Goal: Task Accomplishment & Management: Manage account settings

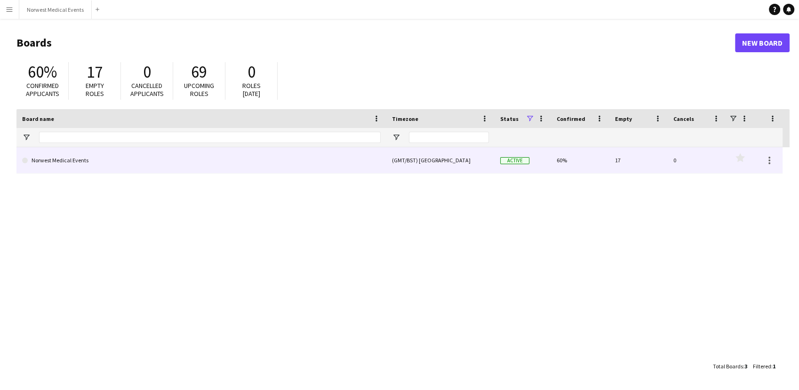
click at [246, 151] on link "Norwest Medical Events" at bounding box center [201, 160] width 358 height 26
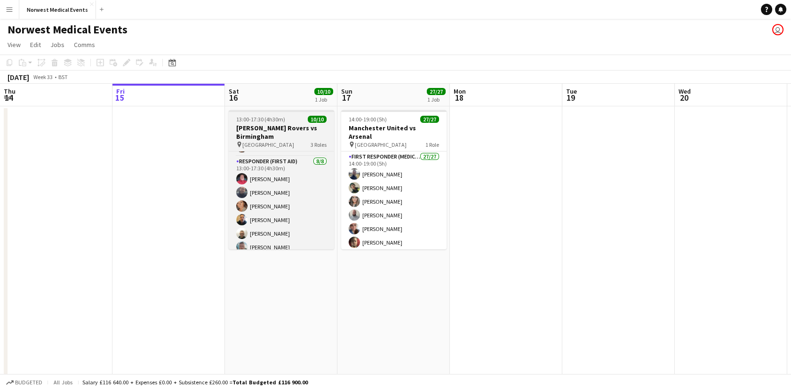
scroll to position [24, 0]
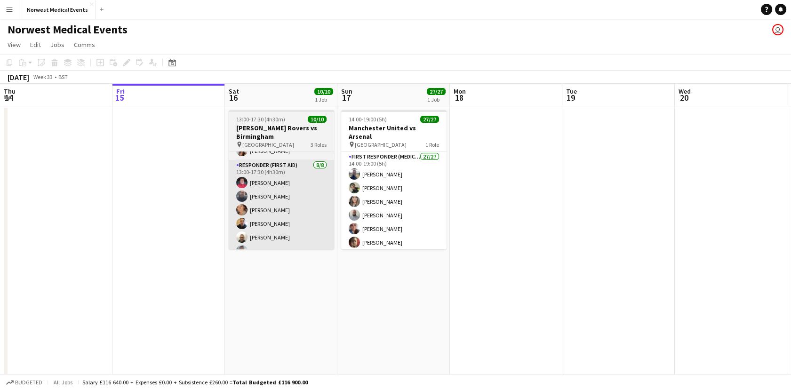
click at [311, 201] on app-card-role "Responder (First Aid) [DATE] 13:00-17:30 (4h30m) [PERSON_NAME] [PERSON_NAME] [P…" at bounding box center [281, 223] width 105 height 127
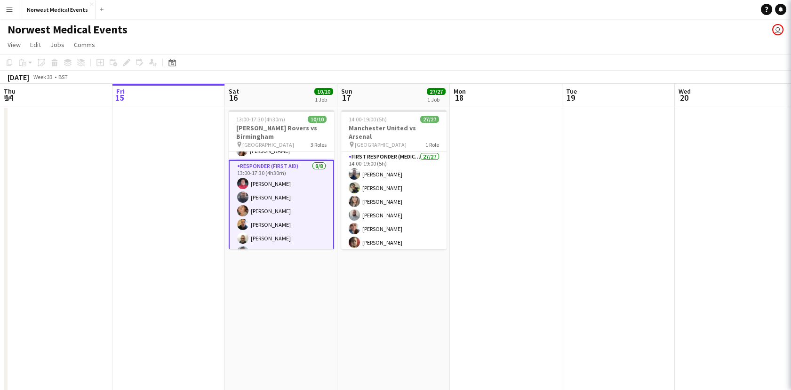
scroll to position [0, 226]
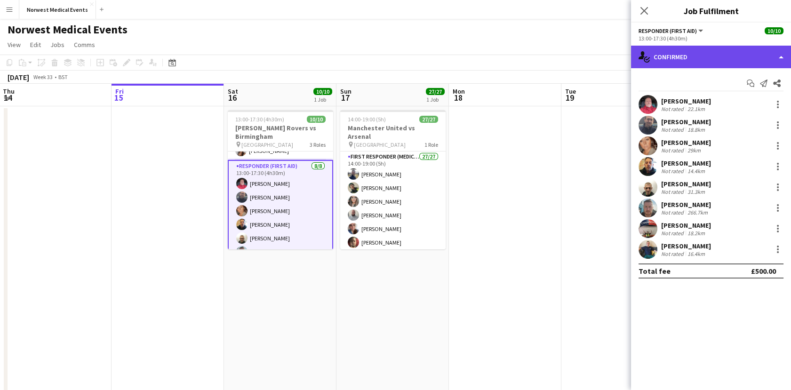
click at [665, 55] on div "single-neutral-actions-check-2 Confirmed" at bounding box center [711, 57] width 160 height 23
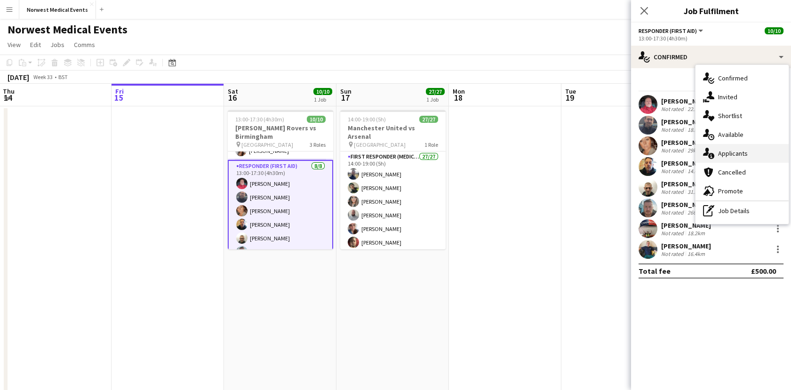
click at [712, 156] on icon at bounding box center [711, 156] width 6 height 6
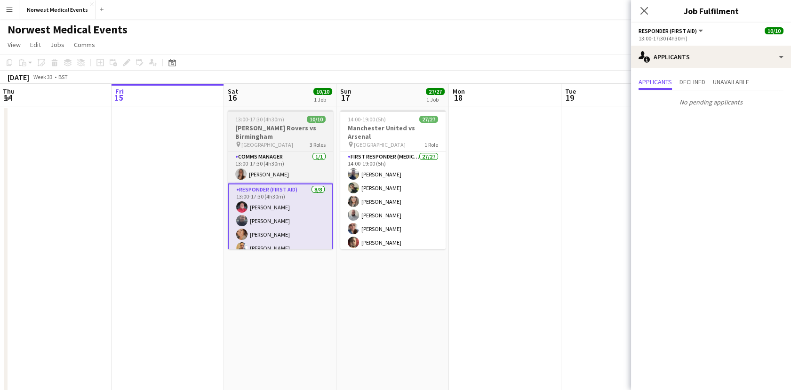
scroll to position [24, 0]
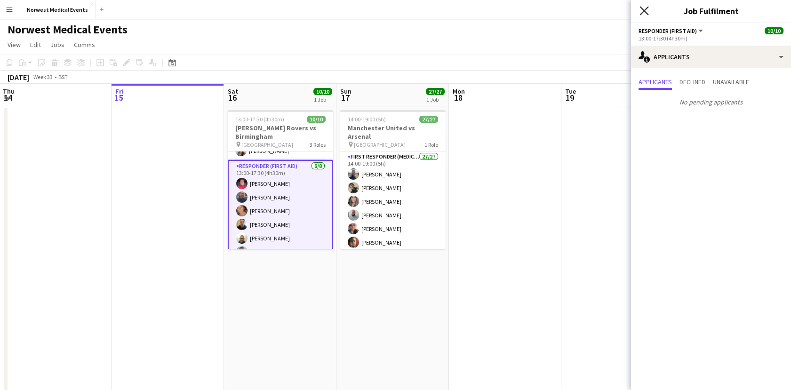
click at [642, 10] on icon "Close pop-in" at bounding box center [643, 10] width 9 height 9
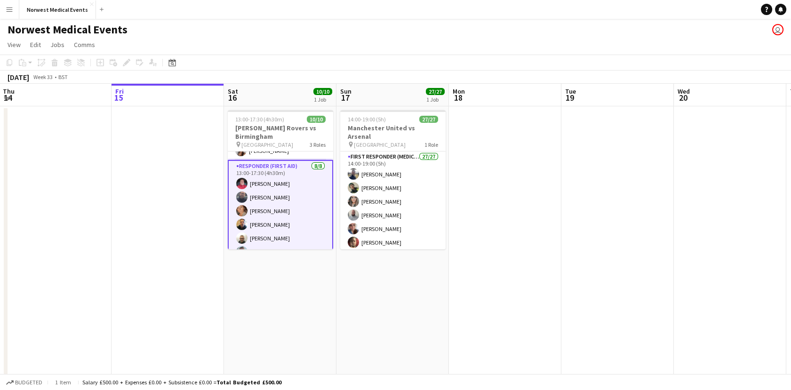
drag, startPoint x: 655, startPoint y: 215, endPoint x: 335, endPoint y: 233, distance: 320.8
click at [338, 233] on app-calendar-viewport "Tue 12 10/10 1 Job Wed 13 Thu 14 Fri 15 Sat 16 10/10 1 Job Sun 17 27/27 1 Job M…" at bounding box center [395, 269] width 791 height 371
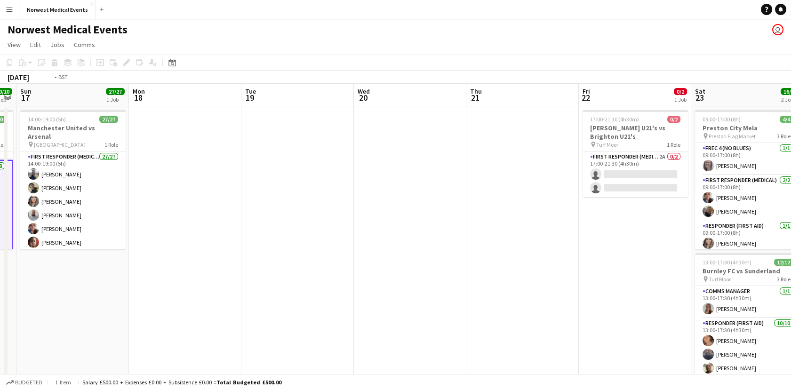
drag, startPoint x: 584, startPoint y: 248, endPoint x: 345, endPoint y: 235, distance: 239.3
click at [347, 236] on app-calendar-viewport "Thu 14 Fri 15 Sat 16 10/10 1 Job Sun 17 27/27 1 Job Mon 18 Tue 19 Wed 20 Thu 21…" at bounding box center [395, 269] width 791 height 371
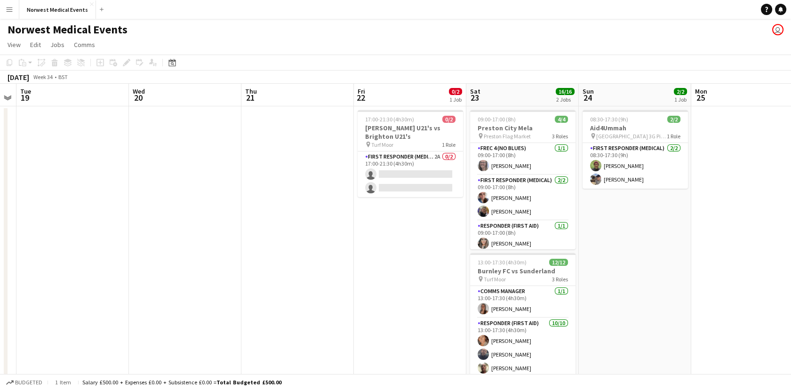
scroll to position [0, 330]
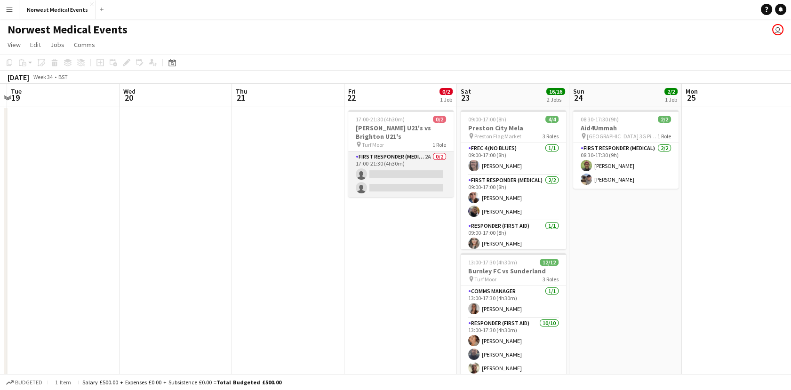
click at [392, 174] on app-card-role "First Responder (Medical) 2A 0/2 17:00-21:30 (4h30m) single-neutral-actions sin…" at bounding box center [400, 174] width 105 height 46
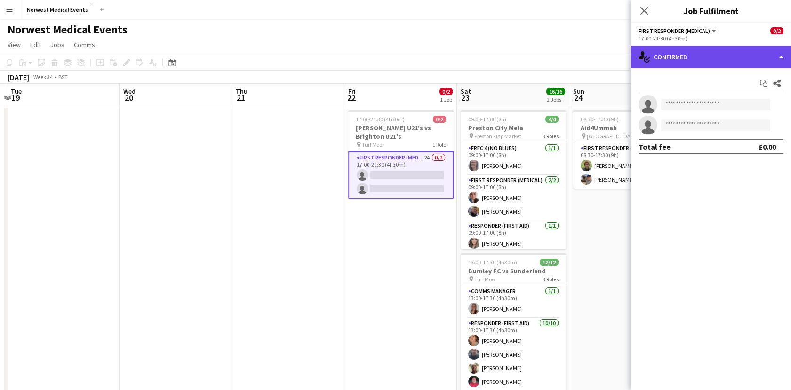
click at [680, 58] on div "single-neutral-actions-check-2 Confirmed" at bounding box center [711, 57] width 160 height 23
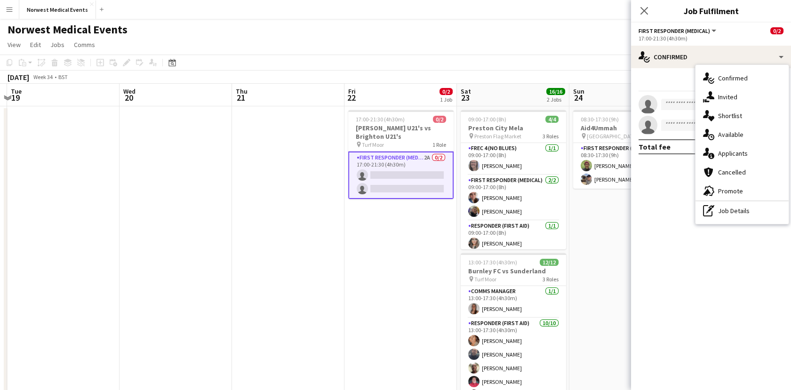
click at [737, 160] on div "single-neutral-actions-information Applicants" at bounding box center [741, 153] width 93 height 19
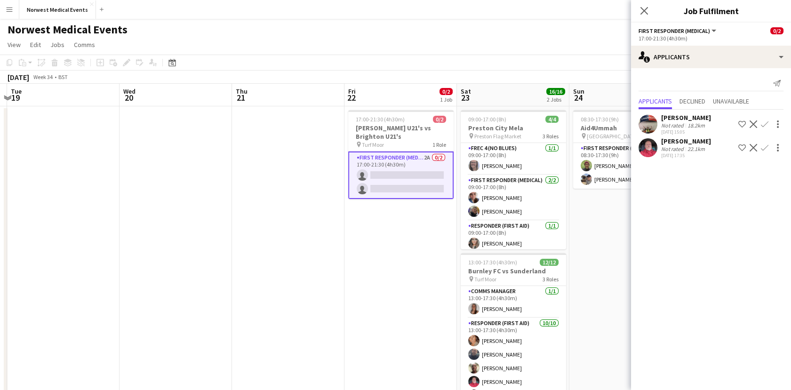
click at [765, 150] on app-icon "Confirm" at bounding box center [765, 148] width 8 height 8
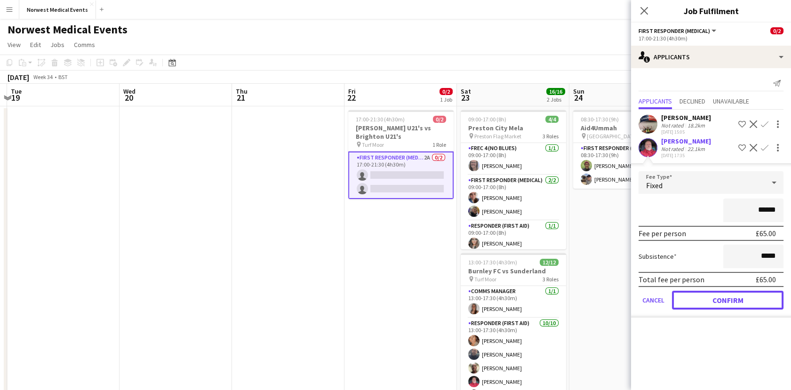
click at [704, 300] on button "Confirm" at bounding box center [727, 300] width 111 height 19
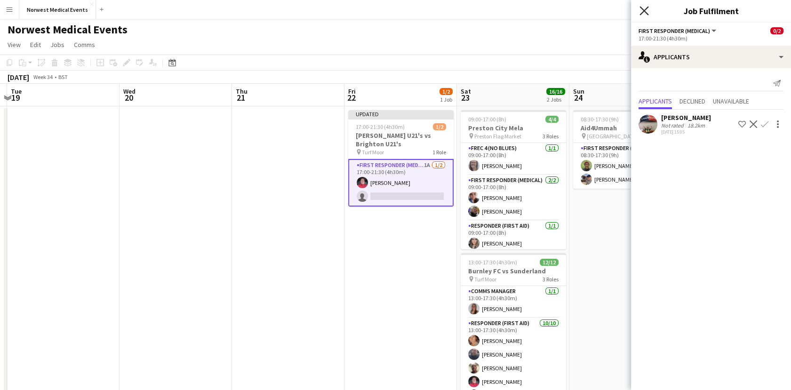
click at [642, 15] on icon "Close pop-in" at bounding box center [643, 10] width 9 height 9
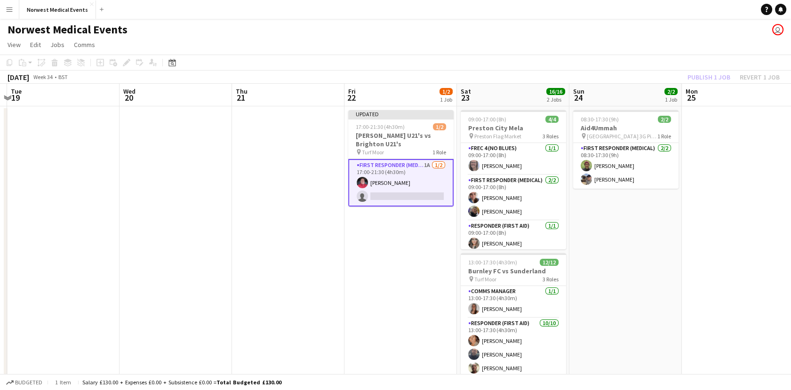
click at [710, 72] on div "Publish 1 job Revert 1 job" at bounding box center [733, 77] width 115 height 12
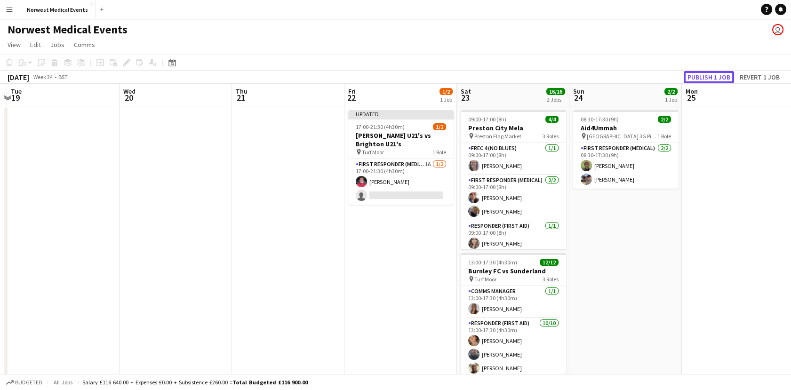
click at [710, 72] on button "Publish 1 job" at bounding box center [708, 77] width 50 height 12
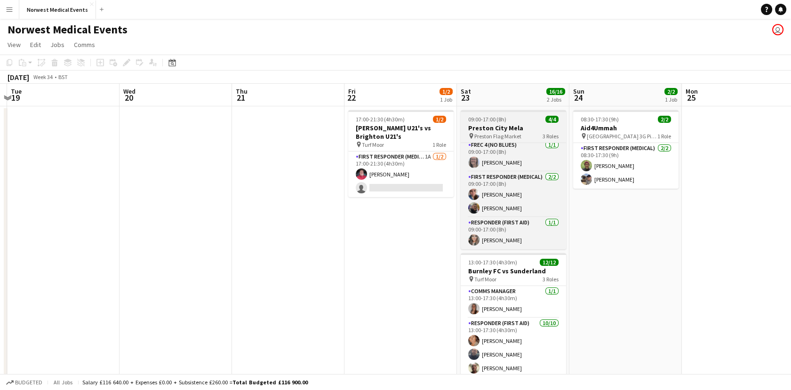
scroll to position [0, 0]
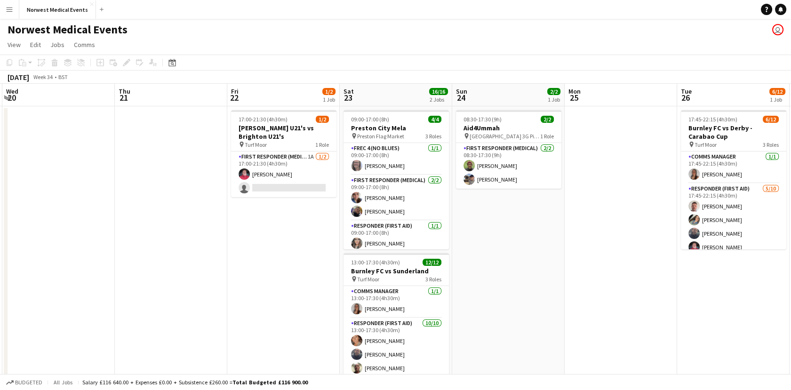
drag, startPoint x: 705, startPoint y: 239, endPoint x: 377, endPoint y: 180, distance: 333.2
click at [377, 180] on app-calendar-viewport "Sat 16 10/10 1 Job Sun 17 27/27 1 Job Mon 18 Tue 19 Wed 20 Thu 21 Fri 22 1/2 1 …" at bounding box center [395, 269] width 791 height 371
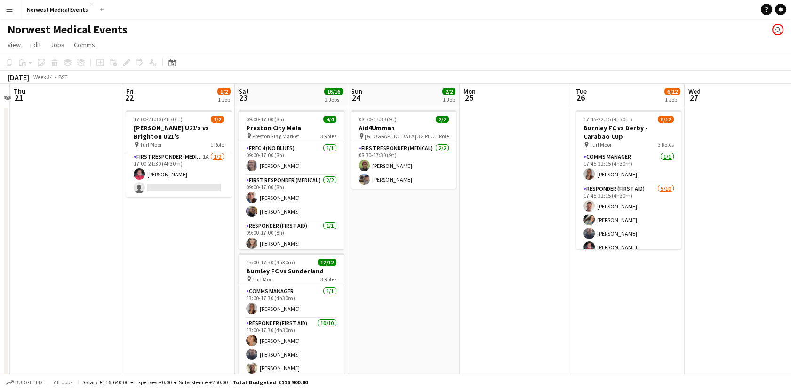
scroll to position [0, 337]
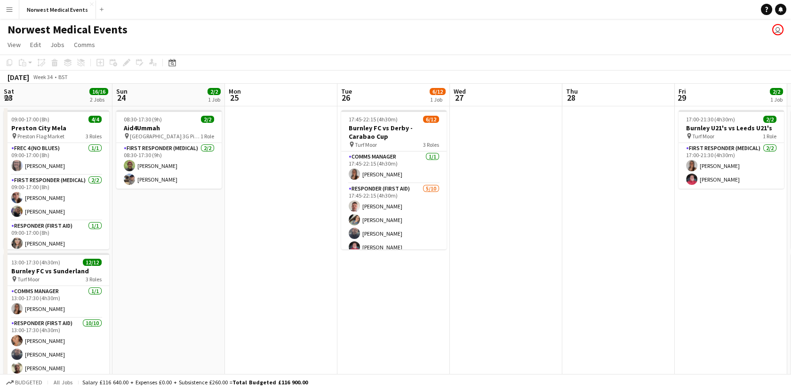
drag, startPoint x: 645, startPoint y: 234, endPoint x: 519, endPoint y: 217, distance: 127.1
click at [519, 217] on app-calendar-viewport "Wed 20 Thu 21 Fri 22 1/2 1 Job Sat 23 16/16 2 Jobs Sun 24 2/2 1 Job Mon 25 Tue …" at bounding box center [395, 269] width 791 height 371
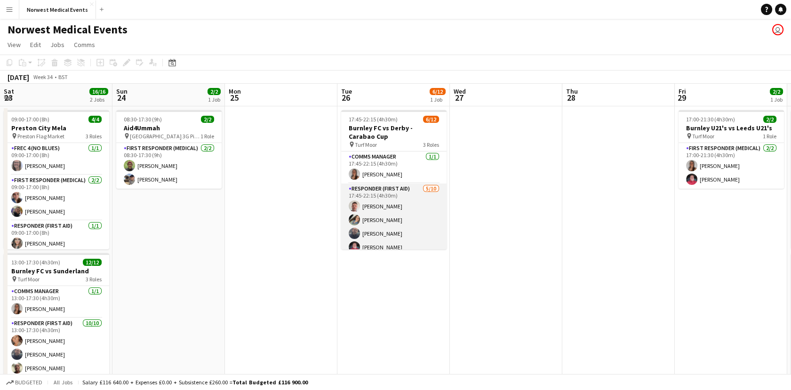
click at [408, 199] on app-card-role "Responder (First Aid) [DATE] 17:45-22:15 (4h30m) [PERSON_NAME] [PERSON_NAME] [P…" at bounding box center [393, 260] width 105 height 155
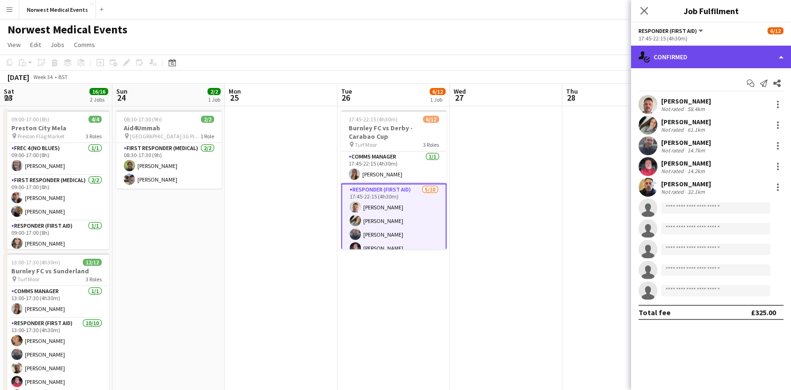
click at [690, 59] on div "single-neutral-actions-check-2 Confirmed" at bounding box center [711, 57] width 160 height 23
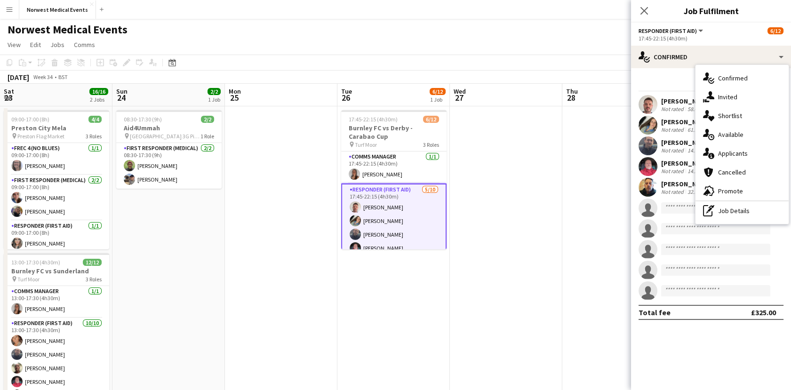
click at [724, 157] on div "single-neutral-actions-information Applicants" at bounding box center [741, 153] width 93 height 19
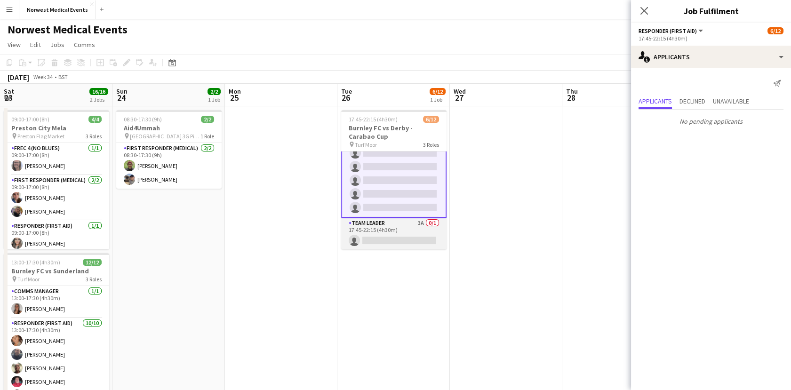
click at [397, 234] on app-card-role "Team Leader 3A 0/1 17:45-22:15 (4h30m) single-neutral-actions" at bounding box center [393, 234] width 105 height 32
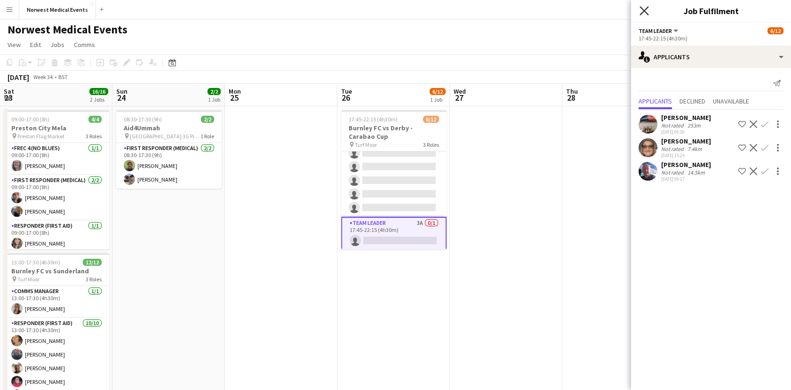
click at [641, 11] on icon "Close pop-in" at bounding box center [643, 10] width 9 height 9
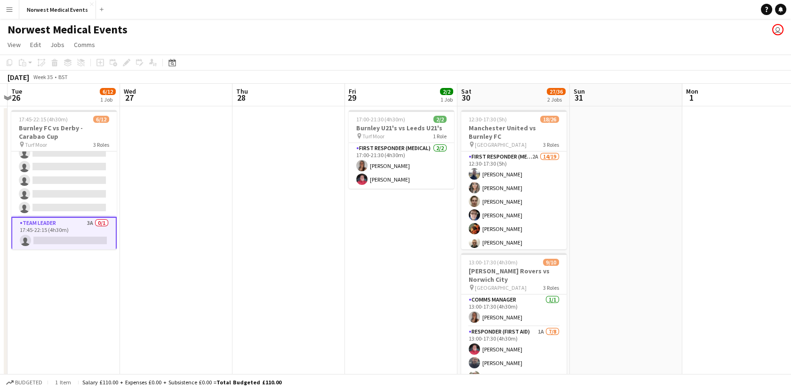
scroll to position [0, 462]
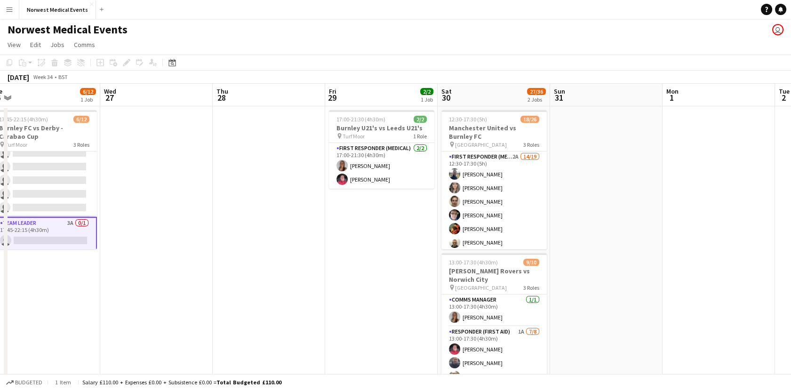
drag, startPoint x: 756, startPoint y: 248, endPoint x: 406, endPoint y: 209, distance: 351.7
click at [406, 209] on app-calendar-viewport "Fri 22 1/2 1 Job Sat 23 16/16 2 Jobs Sun 24 2/2 1 Job Mon 25 Tue 26 6/12 1 Job …" at bounding box center [395, 269] width 791 height 371
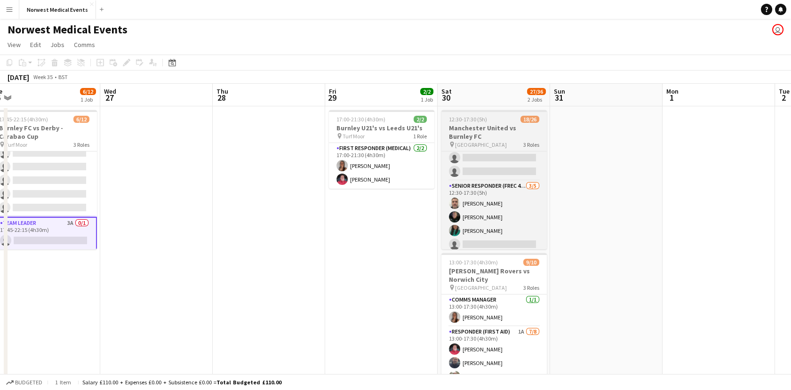
scroll to position [312, 0]
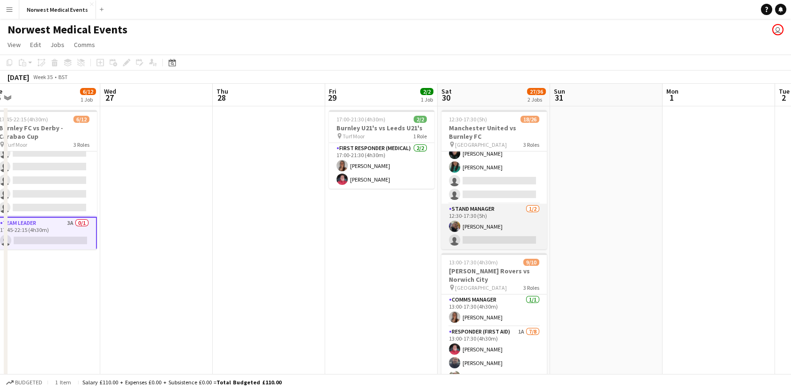
click at [500, 227] on app-card-role "Stand Manager [DATE] 12:30-17:30 (5h) [PERSON_NAME] single-neutral-actions" at bounding box center [493, 227] width 105 height 46
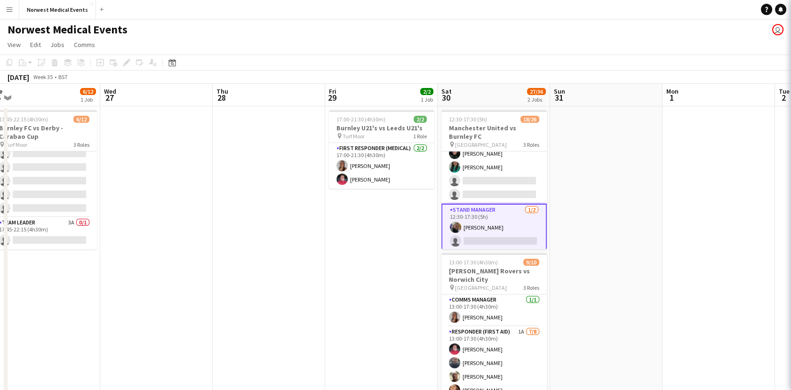
scroll to position [120, 0]
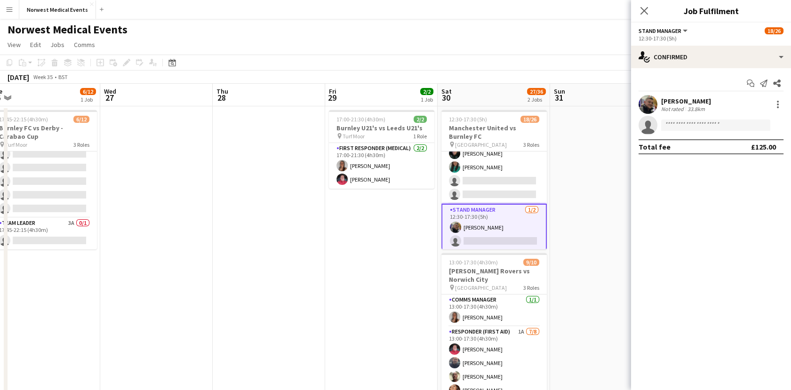
click at [678, 131] on app-invite-slot "single-neutral-actions" at bounding box center [711, 125] width 160 height 19
click at [681, 126] on input at bounding box center [715, 124] width 109 height 11
type input "***"
click at [691, 152] on span "[PHONE_NUMBER]" at bounding box center [715, 154] width 94 height 8
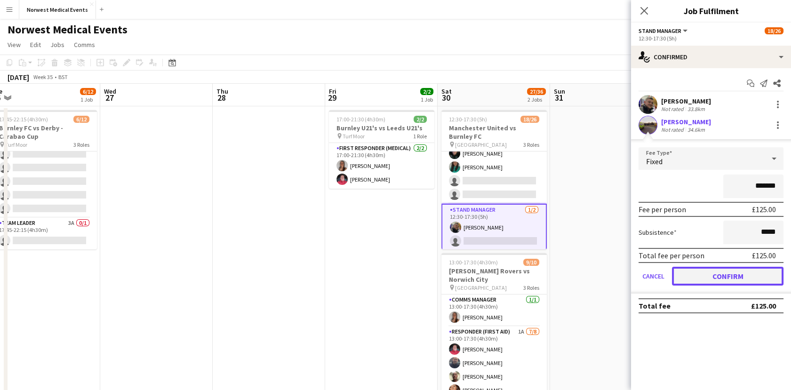
click at [741, 271] on button "Confirm" at bounding box center [727, 276] width 111 height 19
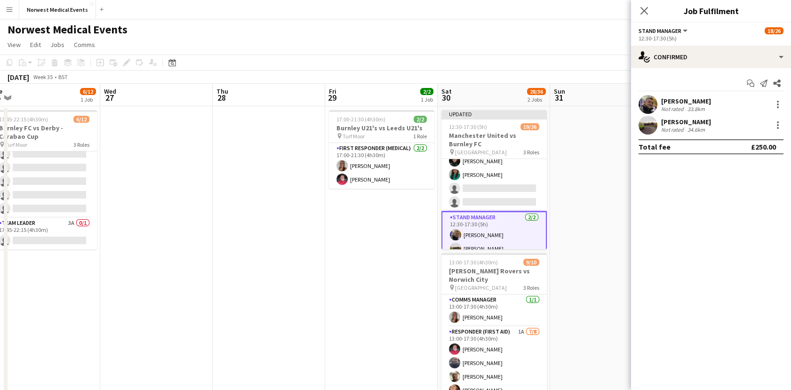
click at [643, 10] on icon at bounding box center [644, 11] width 8 height 8
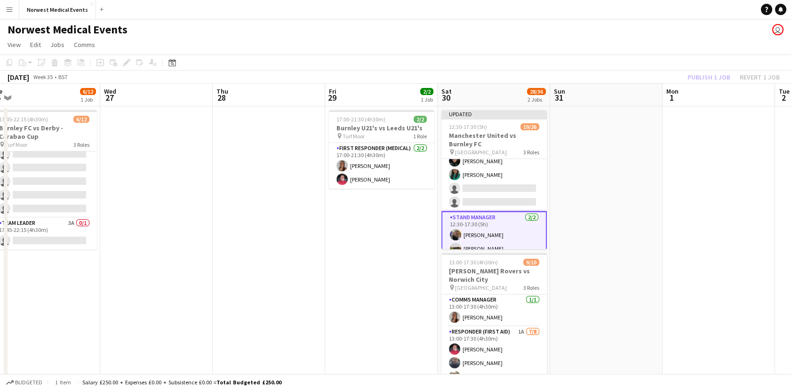
click at [485, 231] on app-card-role "Stand Manager [DATE] 12:30-17:30 (5h) [PERSON_NAME] [PERSON_NAME]" at bounding box center [493, 235] width 105 height 48
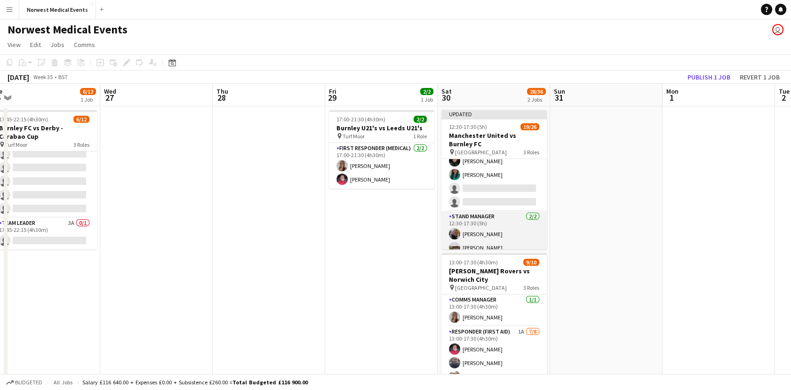
click at [452, 235] on app-user-avatar at bounding box center [454, 233] width 11 height 11
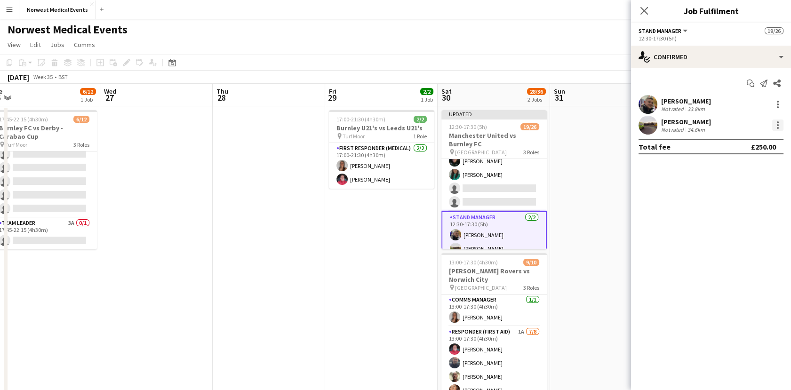
click at [774, 125] on div at bounding box center [777, 124] width 11 height 11
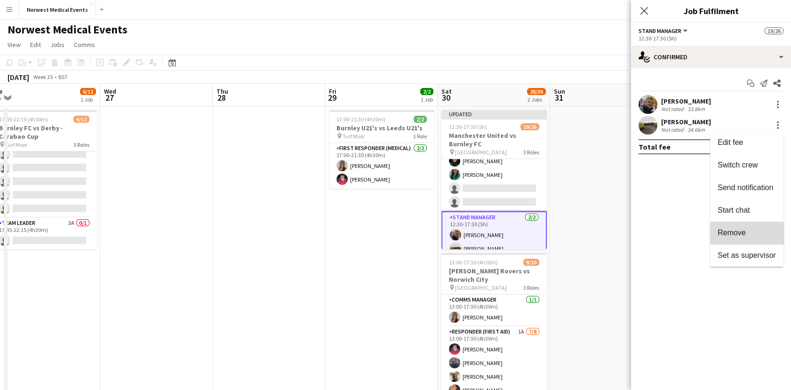
click at [731, 235] on span "Remove" at bounding box center [731, 233] width 28 height 8
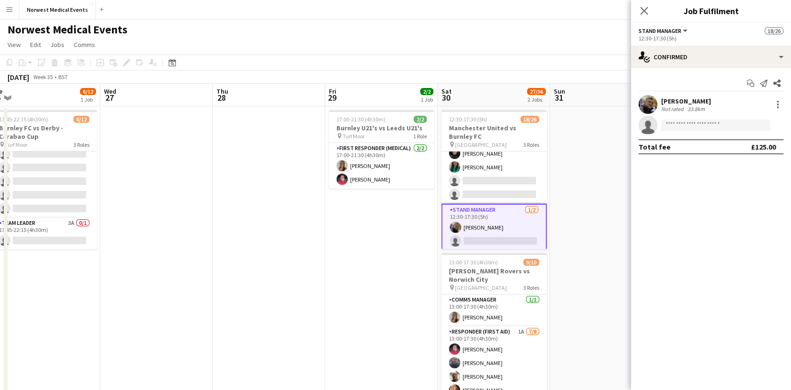
click at [648, 1] on div "Close pop-in" at bounding box center [644, 11] width 26 height 22
click at [641, 13] on icon "Close pop-in" at bounding box center [644, 11] width 8 height 8
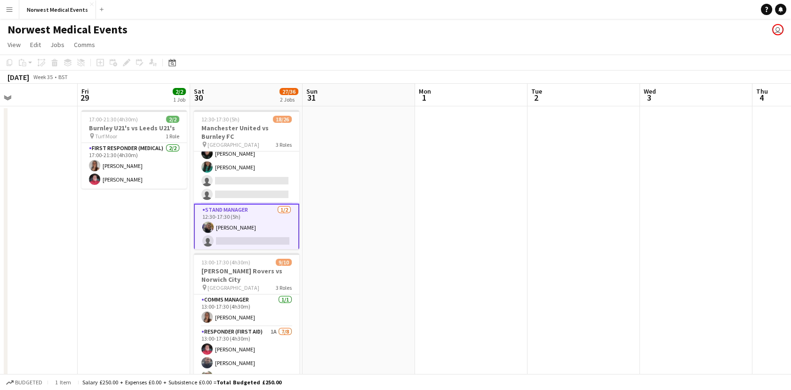
drag, startPoint x: 730, startPoint y: 222, endPoint x: 776, endPoint y: 188, distance: 56.8
click at [776, 187] on app-calendar-viewport "Mon 25 Tue 26 6/12 1 Job Wed 27 Thu 28 Fri 29 2/2 1 Job Sat 30 27/36 2 Jobs Sun…" at bounding box center [395, 269] width 791 height 371
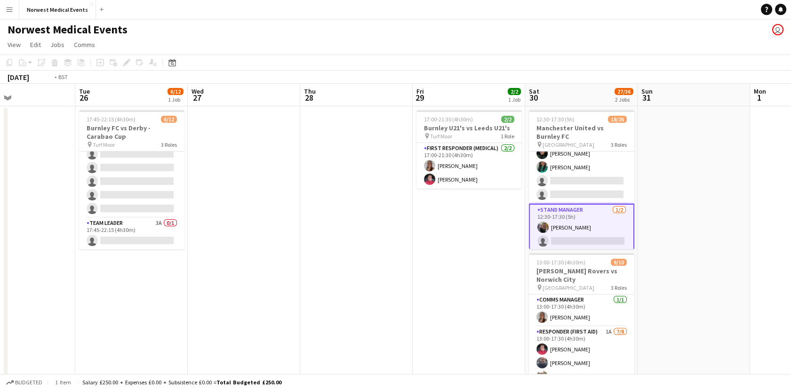
drag, startPoint x: 432, startPoint y: 210, endPoint x: 713, endPoint y: 229, distance: 281.0
click at [713, 229] on app-calendar-viewport "Sat 23 16/16 2 Jobs Sun 24 2/2 1 Job Mon 25 Tue 26 6/12 1 Job Wed 27 Thu 28 Fri…" at bounding box center [395, 269] width 791 height 371
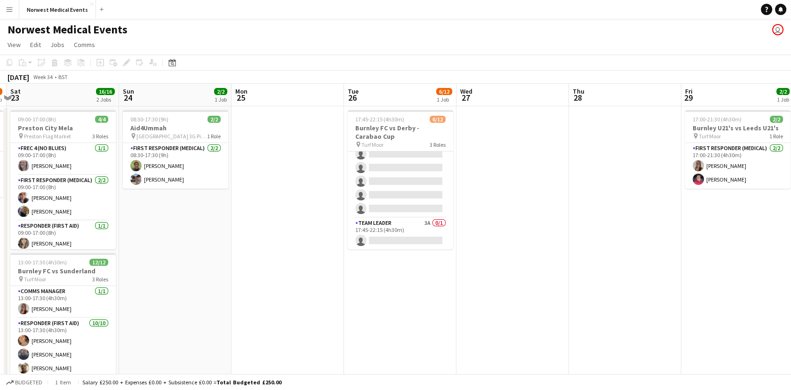
drag, startPoint x: 381, startPoint y: 262, endPoint x: 645, endPoint y: 294, distance: 265.8
click at [645, 294] on app-calendar-viewport "Thu 21 Fri 22 1/2 1 Job Sat 23 16/16 2 Jobs Sun 24 2/2 1 Job Mon 25 Tue 26 6/12…" at bounding box center [395, 269] width 791 height 371
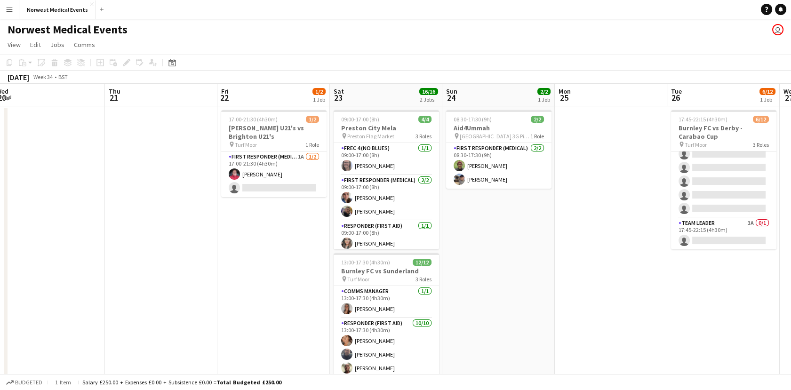
drag, startPoint x: 284, startPoint y: 254, endPoint x: 438, endPoint y: 310, distance: 164.7
click at [438, 310] on app-calendar-viewport "Mon 18 Tue 19 Wed 20 Thu 21 Fri 22 1/2 1 Job Sat 23 16/16 2 Jobs Sun 24 2/2 1 J…" at bounding box center [395, 269] width 791 height 371
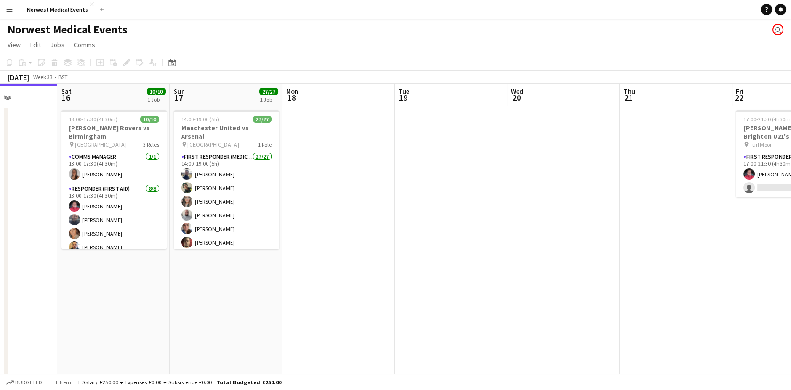
scroll to position [0, 262]
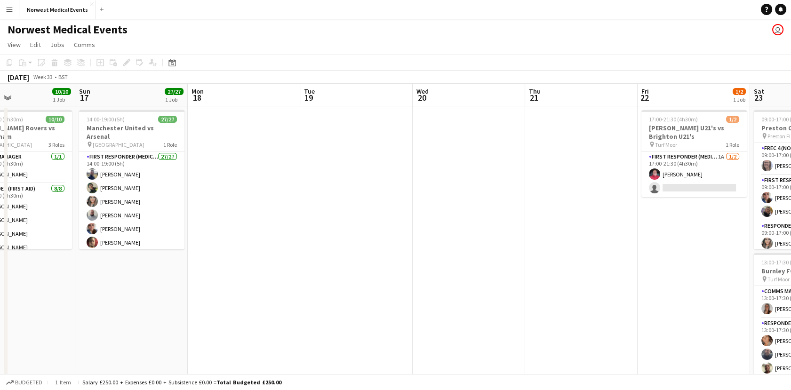
drag, startPoint x: 285, startPoint y: 246, endPoint x: 501, endPoint y: 300, distance: 222.5
click at [501, 300] on app-calendar-viewport "Thu 14 Fri 15 Sat 16 10/10 1 Job Sun 17 27/27 1 Job Mon 18 Tue 19 Wed 20 Thu 21…" at bounding box center [395, 269] width 791 height 371
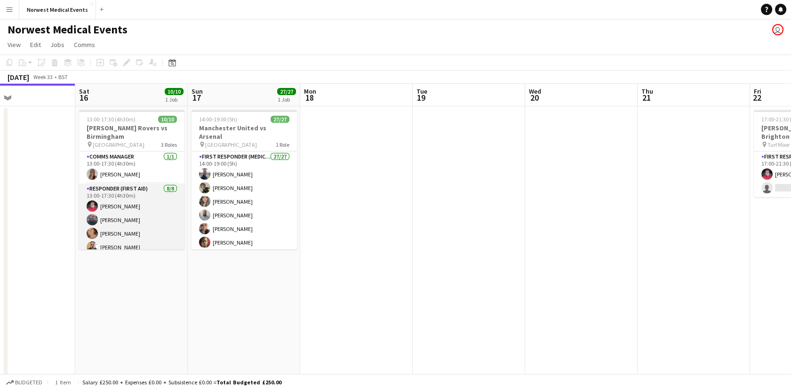
click at [143, 199] on app-card-role "Responder (First Aid) [DATE] 13:00-17:30 (4h30m) [PERSON_NAME] [PERSON_NAME] [P…" at bounding box center [131, 246] width 105 height 127
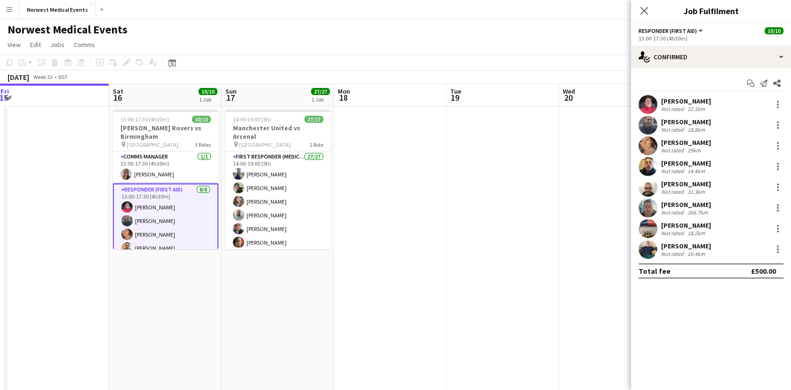
drag, startPoint x: 333, startPoint y: 325, endPoint x: 727, endPoint y: 297, distance: 395.2
click at [723, 297] on body "Menu Boards Boards Boards All jobs Status Workforce Workforce My Workforce Recr…" at bounding box center [395, 235] width 791 height 470
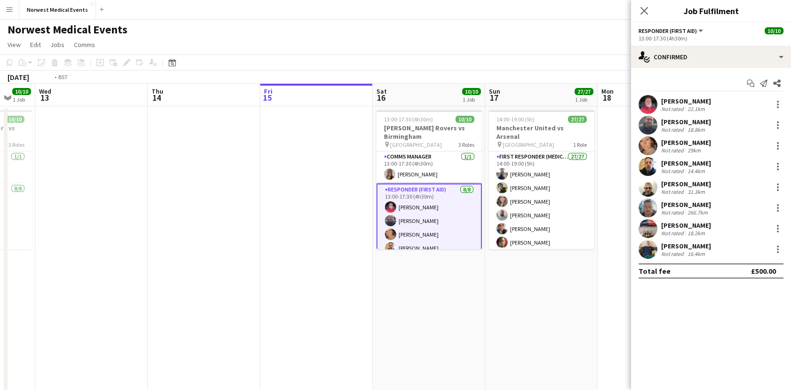
drag, startPoint x: 379, startPoint y: 282, endPoint x: 677, endPoint y: 282, distance: 298.2
click at [663, 281] on body "Menu Boards Boards Boards All jobs Status Workforce Workforce My Workforce Recr…" at bounding box center [395, 235] width 791 height 470
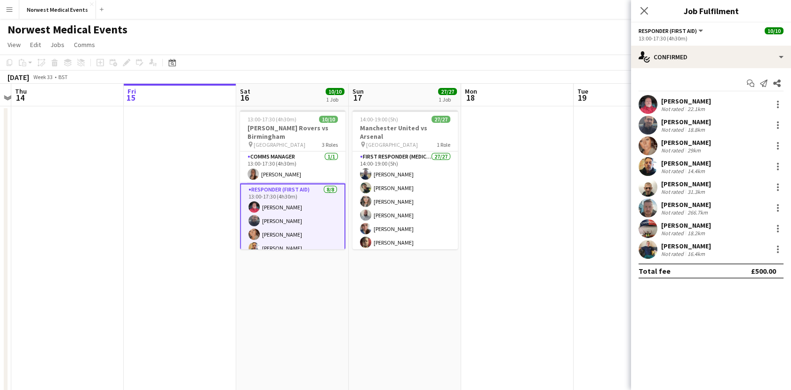
scroll to position [0, 482]
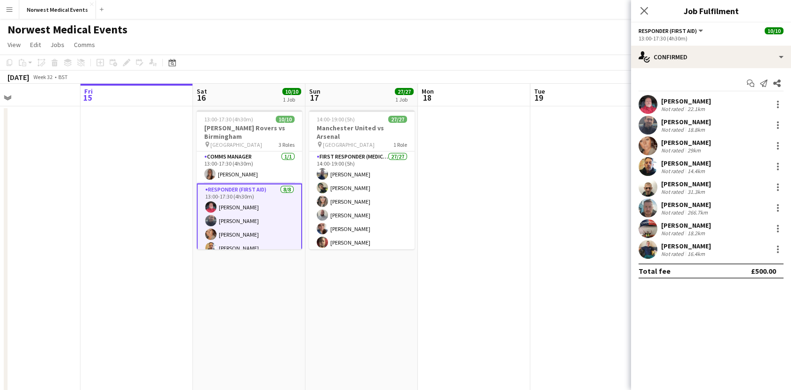
drag, startPoint x: 392, startPoint y: 332, endPoint x: 120, endPoint y: 314, distance: 273.0
click at [120, 314] on app-calendar-viewport "Sun 10 16/16 2 Jobs Mon 11 Tue 12 10/10 1 Job Wed 13 Thu 14 Fri 15 Sat 16 10/10…" at bounding box center [395, 341] width 791 height 514
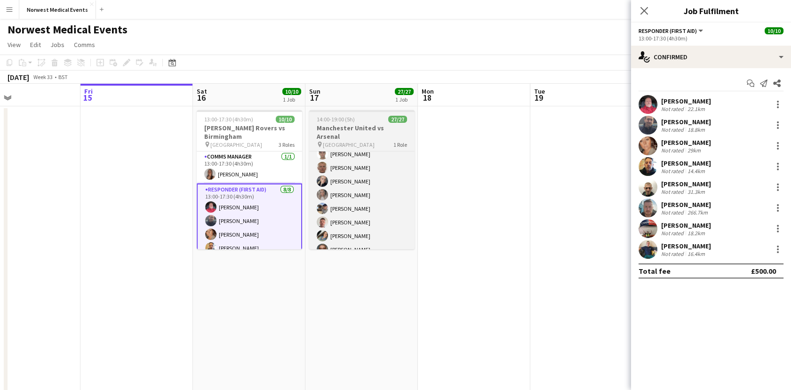
scroll to position [280, 0]
click at [358, 203] on app-card-role "First Responder (Medical) 27/27 14:00-19:00 (5h) [PERSON_NAME] [PERSON_NAME] [P…" at bounding box center [361, 65] width 105 height 387
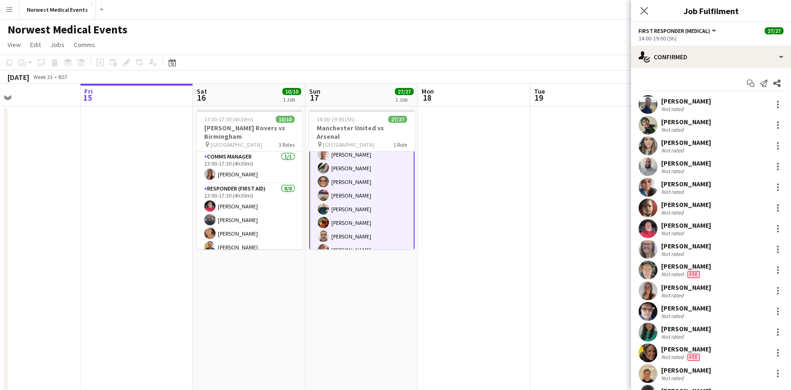
scroll to position [281, 0]
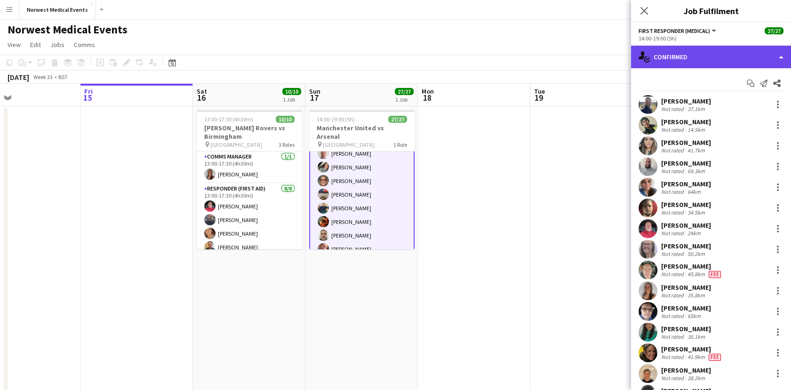
click at [710, 54] on div "single-neutral-actions-check-2 Confirmed" at bounding box center [711, 57] width 160 height 23
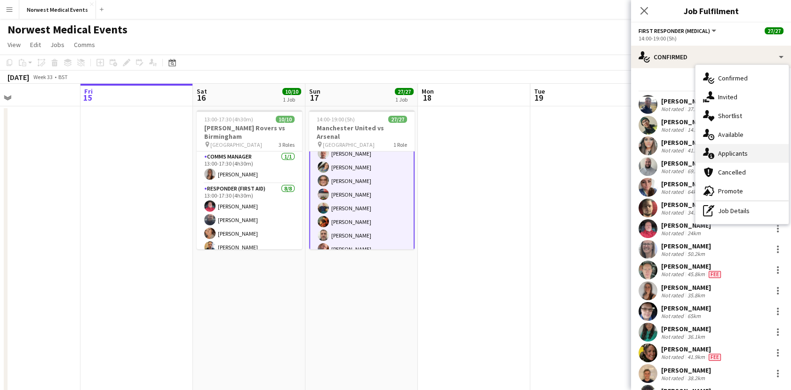
click at [730, 149] on div "single-neutral-actions-information Applicants" at bounding box center [741, 153] width 93 height 19
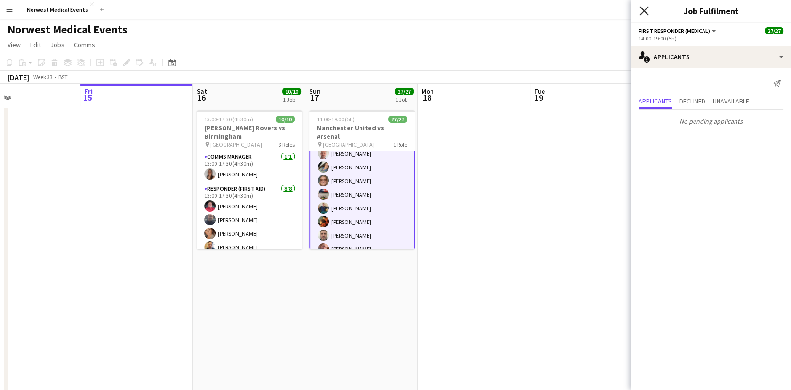
click at [643, 13] on icon "Close pop-in" at bounding box center [643, 10] width 9 height 9
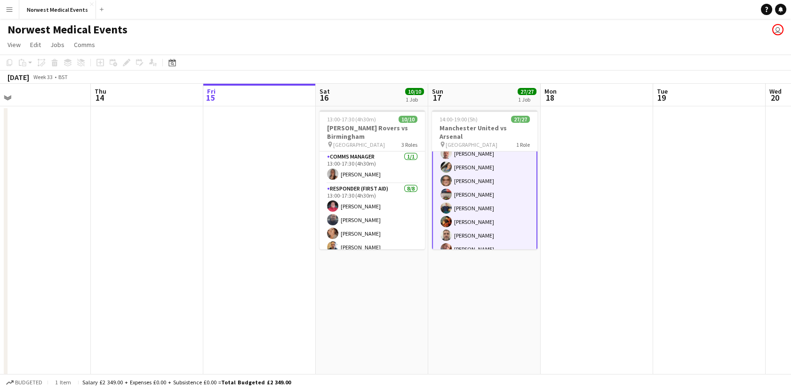
drag, startPoint x: 587, startPoint y: 175, endPoint x: 284, endPoint y: 179, distance: 302.5
click at [330, 183] on app-calendar-viewport "Sun 10 16/16 2 Jobs Mon 11 Tue 12 10/10 1 Job Wed 13 Thu 14 Fri 15 Sat 16 10/10…" at bounding box center [395, 341] width 791 height 514
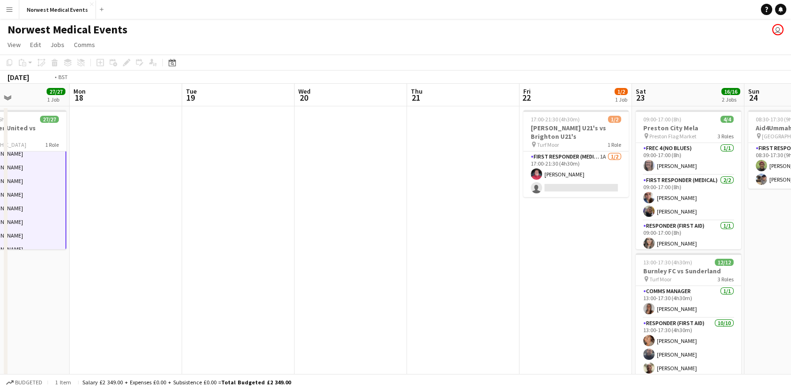
drag, startPoint x: 610, startPoint y: 265, endPoint x: 179, endPoint y: 250, distance: 430.7
click at [186, 252] on app-calendar-viewport "Thu 14 Fri 15 Sat 16 10/10 1 Job Sun 17 27/27 1 Job Mon 18 Tue 19 Wed 20 Thu 21…" at bounding box center [395, 341] width 791 height 514
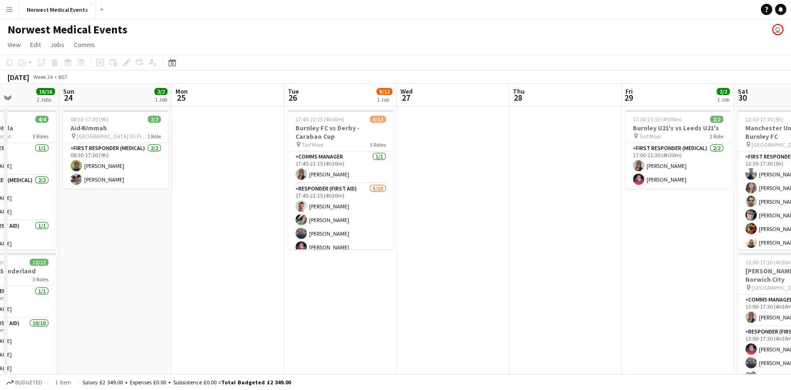
drag, startPoint x: 388, startPoint y: 280, endPoint x: 165, endPoint y: 264, distance: 223.6
click at [210, 274] on app-calendar-viewport "Wed 20 Thu 21 Fri 22 1/2 1 Job Sat 23 16/16 2 Jobs Sun 24 2/2 1 Job Mon 25 Tue …" at bounding box center [395, 341] width 791 height 514
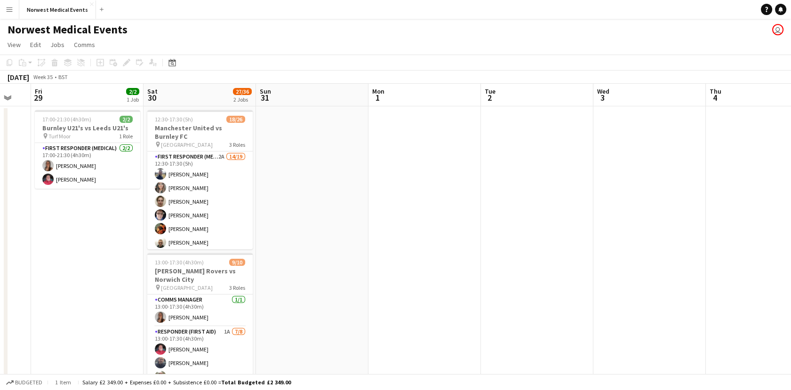
drag, startPoint x: 610, startPoint y: 264, endPoint x: 146, endPoint y: 236, distance: 464.7
click at [146, 236] on app-calendar-viewport "Tue 26 6/12 1 Job Wed 27 Thu 28 Fri 29 2/2 1 Job Sat 30 27/36 2 Jobs Sun 31 Mon…" at bounding box center [395, 341] width 791 height 514
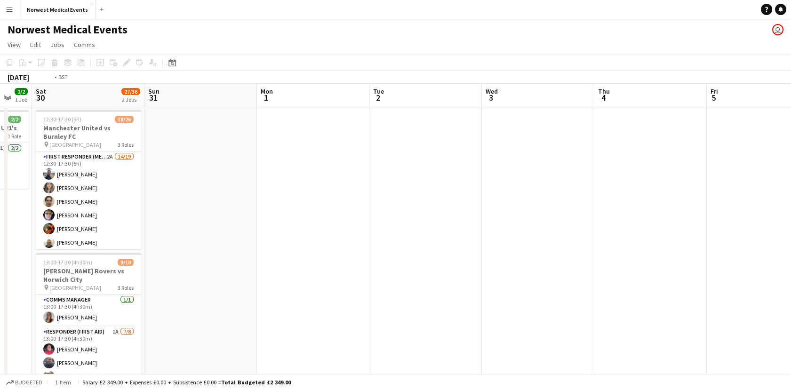
drag, startPoint x: 575, startPoint y: 232, endPoint x: 77, endPoint y: 226, distance: 498.2
click at [78, 226] on app-calendar-viewport "Tue 26 6/12 1 Job Wed 27 Thu 28 Fri 29 2/2 1 Job Sat 30 27/36 2 Jobs Sun 31 Mon…" at bounding box center [395, 341] width 791 height 514
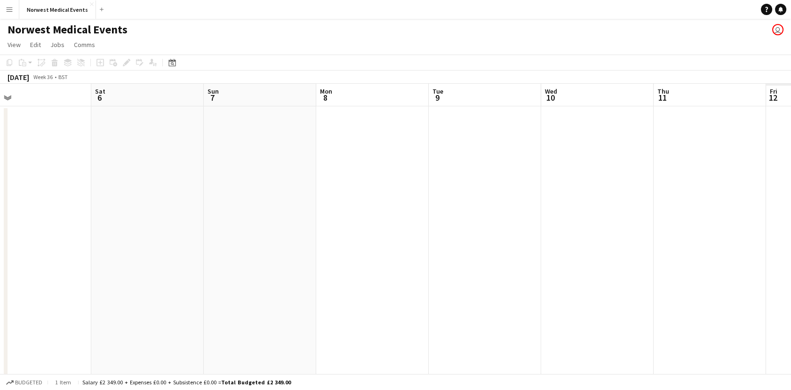
drag, startPoint x: 522, startPoint y: 232, endPoint x: 118, endPoint y: 257, distance: 404.3
click at [118, 257] on app-calendar-viewport "Mon 1 Tue 2 Wed 3 Thu 4 Fri 5 Sat 6 Sun 7 Mon 8 Tue 9 Wed 10 Thu 11 Fri 12 Sat …" at bounding box center [395, 341] width 791 height 514
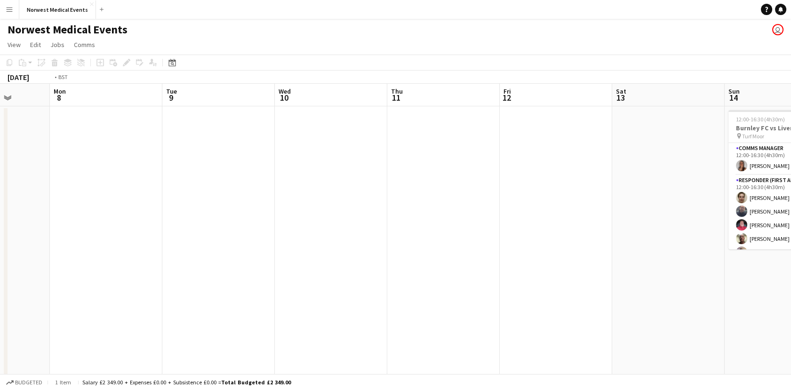
drag, startPoint x: 509, startPoint y: 267, endPoint x: 99, endPoint y: 264, distance: 409.7
click at [99, 264] on app-calendar-viewport "Fri 5 Sat 6 Sun 7 Mon 8 Tue 9 Wed 10 Thu 11 Fri 12 Sat 13 Sun 14 12/12 1 Job Mo…" at bounding box center [395, 341] width 791 height 514
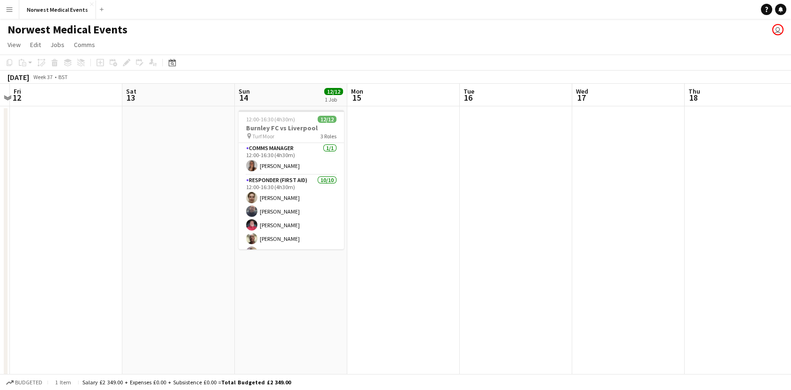
drag, startPoint x: 500, startPoint y: 281, endPoint x: 236, endPoint y: 286, distance: 263.4
click at [236, 286] on app-calendar-viewport "Tue 9 Wed 10 Thu 11 Fri 12 Sat 13 Sun 14 12/12 1 Job Mon 15 Tue 16 Wed 17 Thu 1…" at bounding box center [395, 341] width 791 height 514
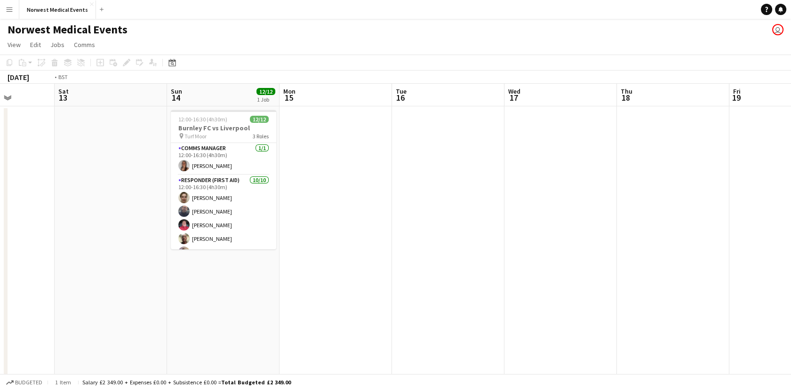
drag, startPoint x: 580, startPoint y: 276, endPoint x: 166, endPoint y: 272, distance: 414.9
click at [167, 273] on app-calendar-viewport "Tue 9 Wed 10 Thu 11 Fri 12 Sat 13 Sun 14 12/12 1 Job Mon 15 Tue 16 Wed 17 Thu 1…" at bounding box center [395, 341] width 791 height 514
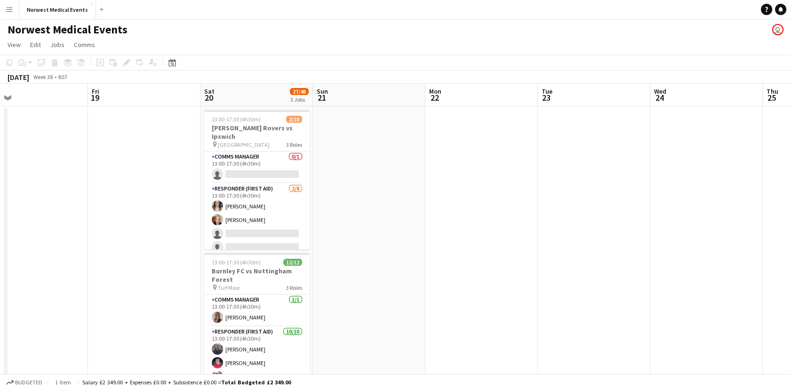
drag, startPoint x: 586, startPoint y: 309, endPoint x: 338, endPoint y: 281, distance: 249.0
click at [338, 281] on app-calendar-viewport "Sun 14 12/12 1 Job Mon 15 Tue 16 Wed 17 Thu 18 Fri 19 Sat 20 27/48 3 Jobs Sun 2…" at bounding box center [395, 341] width 791 height 514
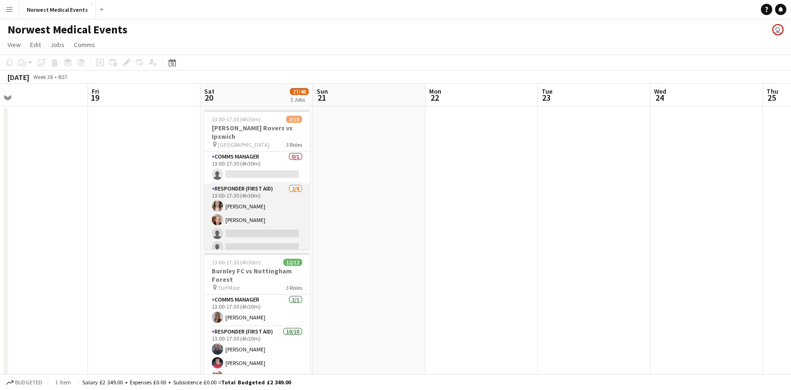
click at [270, 201] on app-card-role "Responder (First Aid) [DATE] 13:00-17:30 (4h30m) [PERSON_NAME] [PERSON_NAME] si…" at bounding box center [256, 246] width 105 height 127
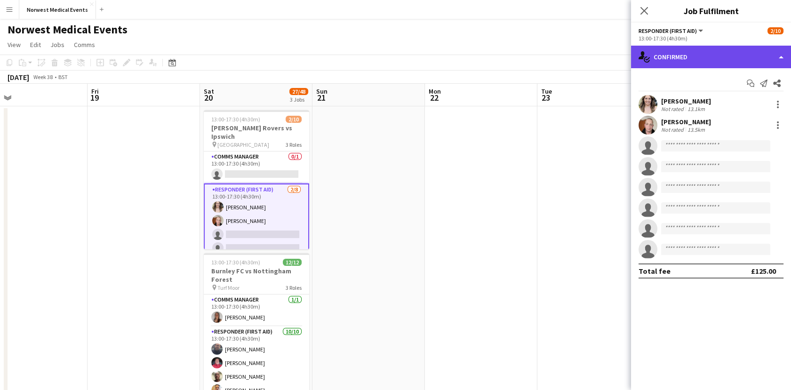
click at [689, 57] on div "single-neutral-actions-check-2 Confirmed" at bounding box center [711, 57] width 160 height 23
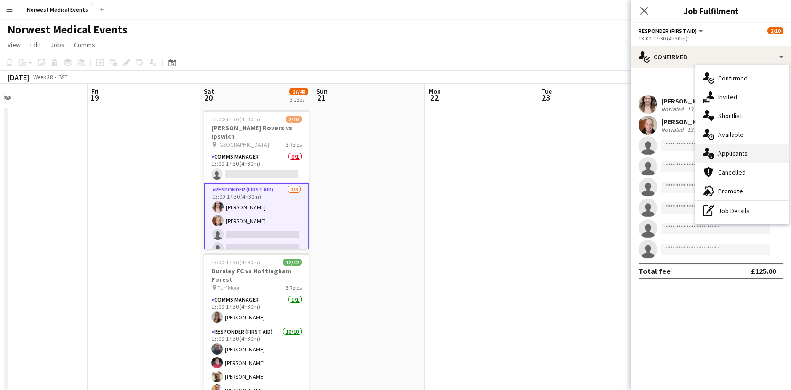
click at [725, 147] on div "single-neutral-actions-information Applicants" at bounding box center [741, 153] width 93 height 19
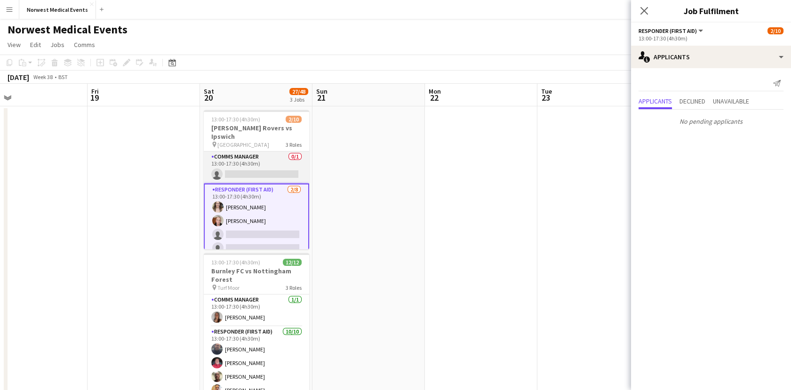
click at [276, 151] on app-card-role "Comms Manager 0/1 13:00-17:30 (4h30m) single-neutral-actions" at bounding box center [256, 167] width 105 height 32
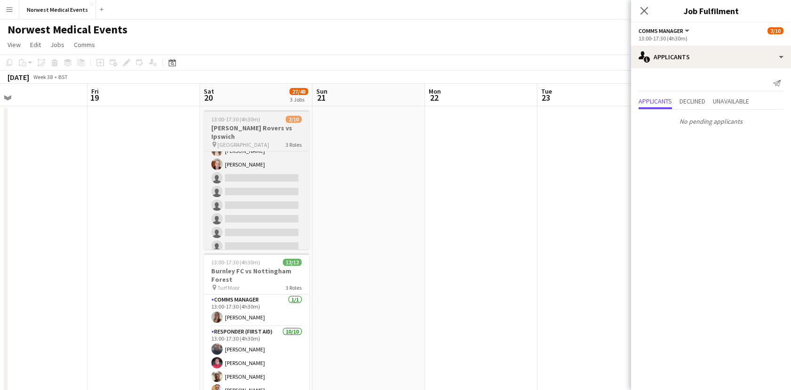
scroll to position [87, 0]
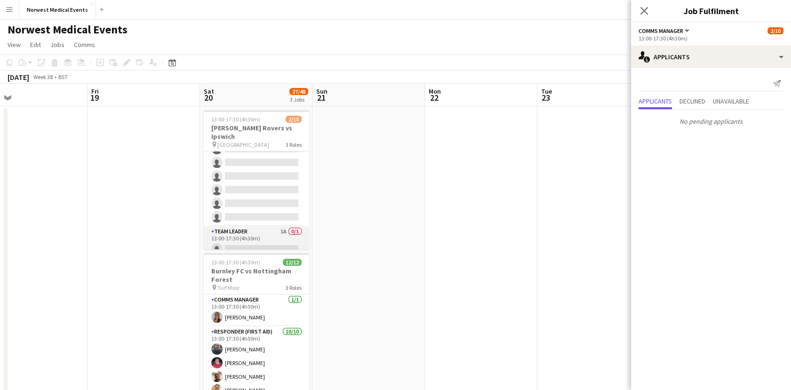
click at [272, 243] on app-card-role "Team Leader 1A 0/1 13:00-17:30 (4h30m) single-neutral-actions" at bounding box center [256, 242] width 105 height 32
click at [643, 10] on icon at bounding box center [643, 10] width 9 height 9
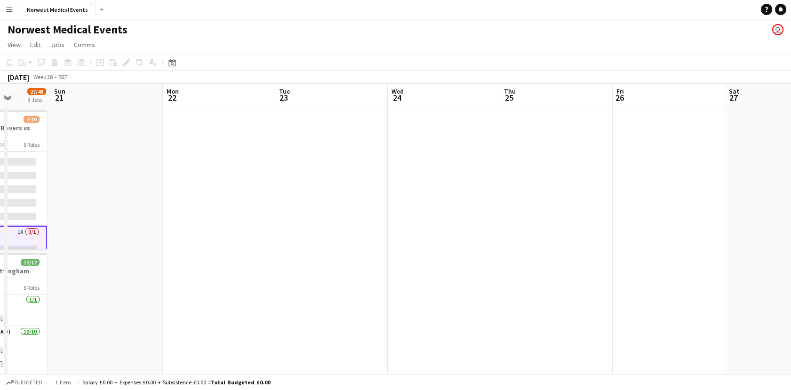
drag, startPoint x: 459, startPoint y: 246, endPoint x: 452, endPoint y: 250, distance: 8.4
click at [452, 250] on app-calendar-viewport "Thu 18 Fri 19 Sat 20 27/48 3 Jobs Sun 21 Mon 22 Tue 23 Wed 24 Thu 25 Fri 26 Sat…" at bounding box center [395, 341] width 791 height 514
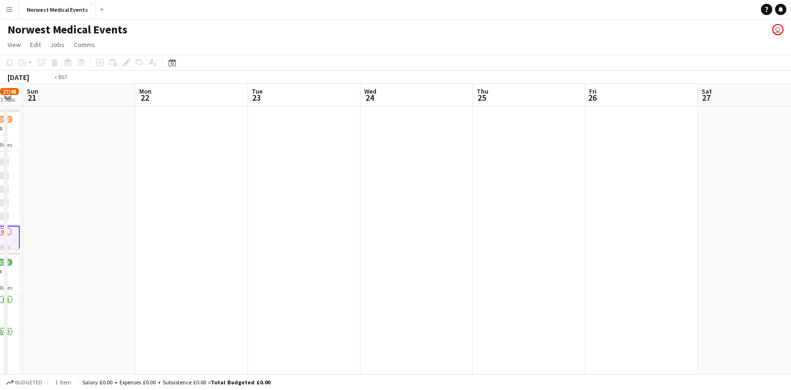
drag, startPoint x: 708, startPoint y: 269, endPoint x: 327, endPoint y: 244, distance: 381.3
click at [339, 243] on app-calendar-viewport "Thu 18 Fri 19 Sat 20 27/48 3 Jobs Sun 21 Mon 22 Tue 23 Wed 24 Thu 25 Fri 26 Sat…" at bounding box center [395, 341] width 791 height 514
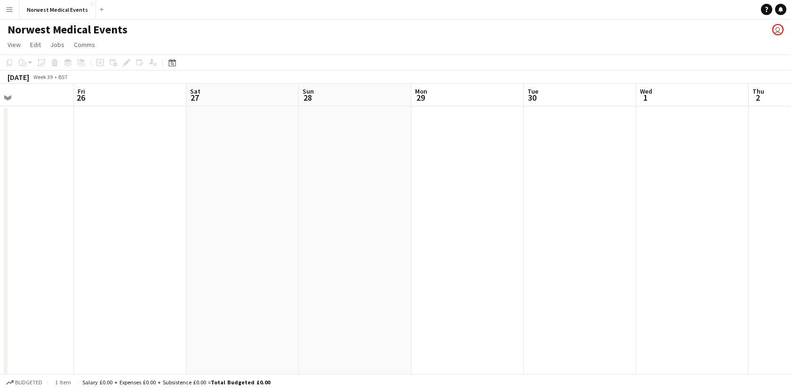
drag, startPoint x: 646, startPoint y: 269, endPoint x: 376, endPoint y: 240, distance: 271.0
click at [378, 240] on app-calendar-viewport "Mon 22 Tue 23 Wed 24 Thu 25 Fri 26 Sat 27 Sun 28 Mon 29 Tue 30 Wed 1 Thu 2 Fri …" at bounding box center [395, 341] width 791 height 514
drag, startPoint x: 677, startPoint y: 233, endPoint x: 346, endPoint y: 206, distance: 332.2
click at [347, 207] on app-calendar-viewport "Wed 24 Thu 25 Fri 26 Sat 27 Sun 28 Mon 29 Tue 30 Wed 1 Thu 2 Fri 3 Sat 4 11/26 …" at bounding box center [395, 341] width 791 height 514
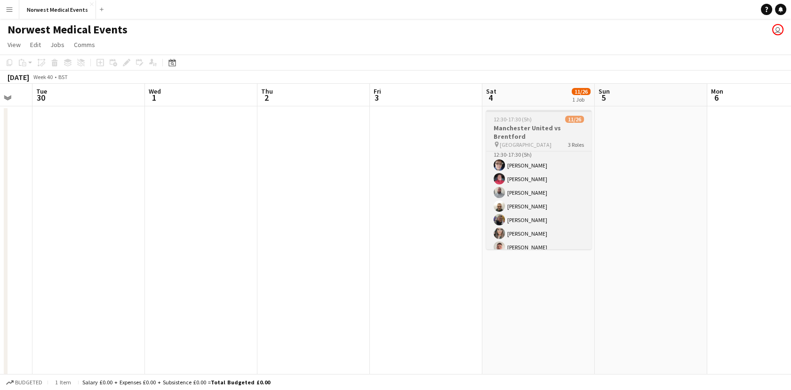
scroll to position [0, 0]
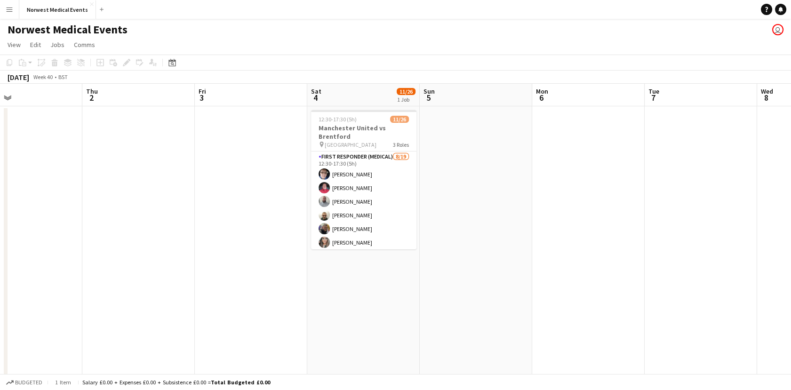
drag, startPoint x: 706, startPoint y: 249, endPoint x: 431, endPoint y: 283, distance: 277.8
click at [447, 270] on app-calendar-viewport "Sat 27 Sun 28 Mon 29 Tue 30 Wed 1 Thu 2 Fri 3 Sat 4 11/26 1 Job Sun 5 Mon 6 Tue…" at bounding box center [395, 341] width 791 height 514
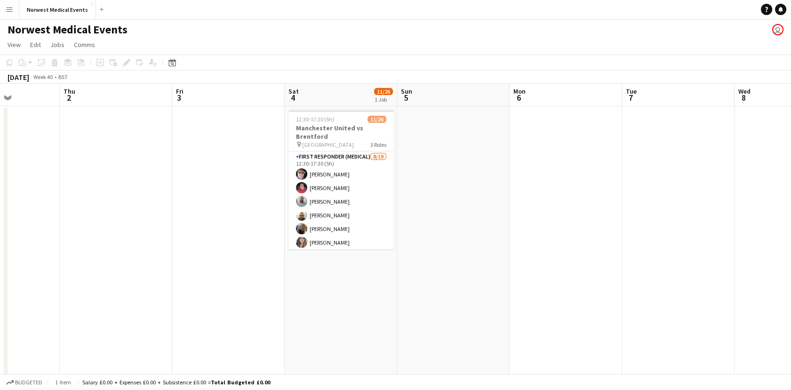
drag, startPoint x: 230, startPoint y: 240, endPoint x: 225, endPoint y: 238, distance: 5.5
click at [225, 238] on app-calendar-viewport "Mon 29 Tue 30 Wed 1 Thu 2 Fri 3 Sat 4 11/26 1 Job Sun 5 Mon 6 Tue 7 Wed 8 Thu 9…" at bounding box center [395, 341] width 791 height 514
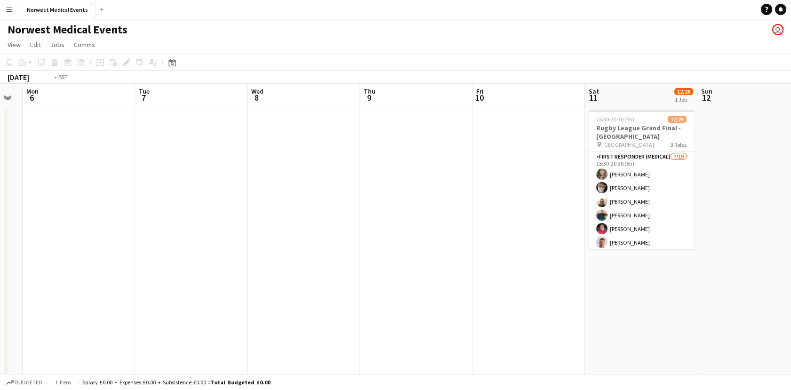
drag, startPoint x: 675, startPoint y: 321, endPoint x: 461, endPoint y: 292, distance: 215.5
click at [463, 294] on app-calendar-viewport "Fri 3 Sat 4 11/26 1 Job Sun 5 Mon 6 Tue 7 Wed 8 Thu 9 Fri 10 Sat 11 12/26 1 Job…" at bounding box center [395, 341] width 791 height 514
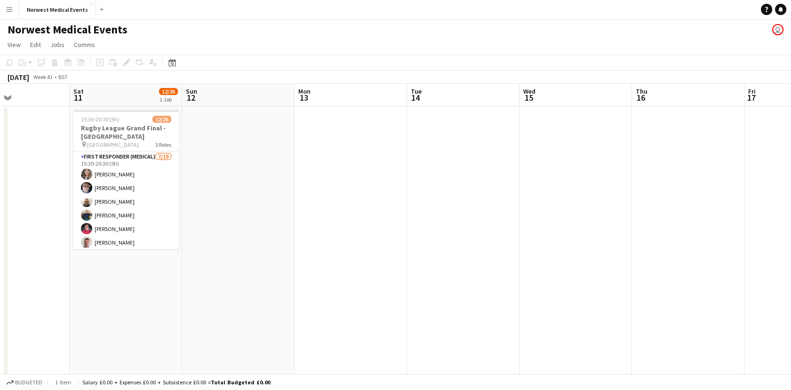
drag, startPoint x: 778, startPoint y: 211, endPoint x: 429, endPoint y: 228, distance: 349.0
click at [429, 228] on app-calendar-viewport "Tue 7 Wed 8 Thu 9 Fri 10 Sat 11 12/26 1 Job Sun 12 Mon 13 Tue 14 Wed 15 Thu 16 …" at bounding box center [395, 341] width 791 height 514
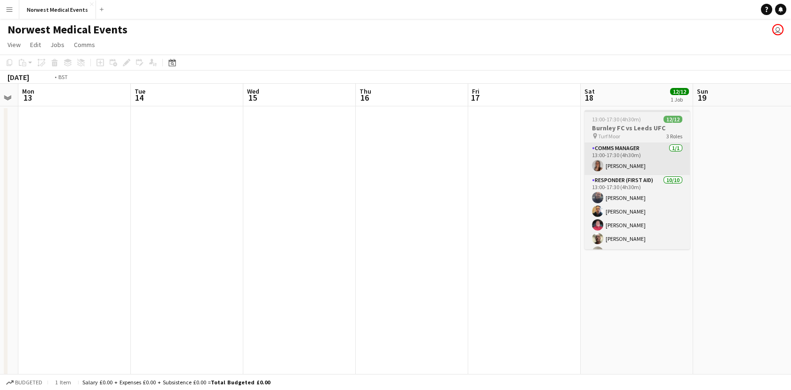
drag, startPoint x: 737, startPoint y: 280, endPoint x: 399, endPoint y: 169, distance: 356.1
click at [271, 222] on app-calendar-viewport "Fri 10 Sat 11 12/26 1 Job Sun 12 Mon 13 Tue 14 Wed 15 Thu 16 Fri 17 Sat 18 12/1…" at bounding box center [395, 341] width 791 height 514
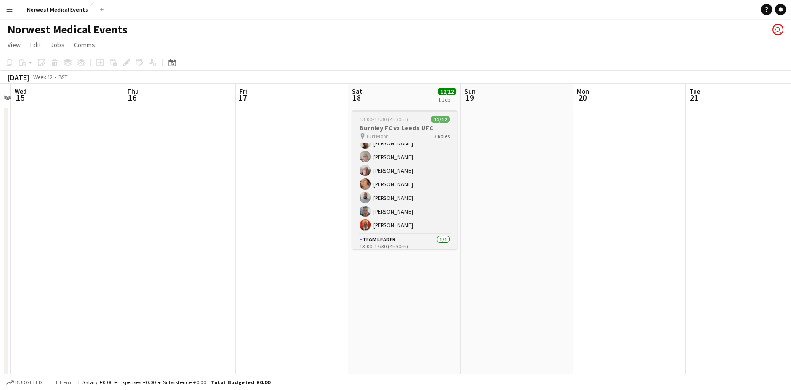
scroll to position [0, 0]
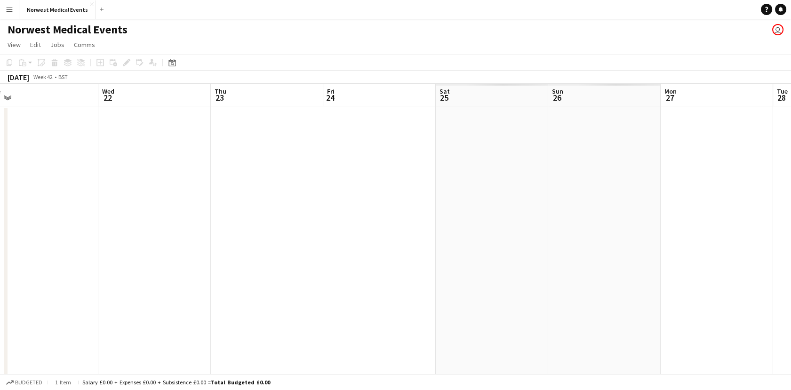
drag, startPoint x: 728, startPoint y: 266, endPoint x: 226, endPoint y: 262, distance: 501.9
click at [226, 262] on app-calendar-viewport "Fri 17 Sat 18 12/12 1 Job Sun 19 Mon 20 Tue 21 Wed 22 Thu 23 Fri 24 Sat 25 Sun …" at bounding box center [395, 341] width 791 height 514
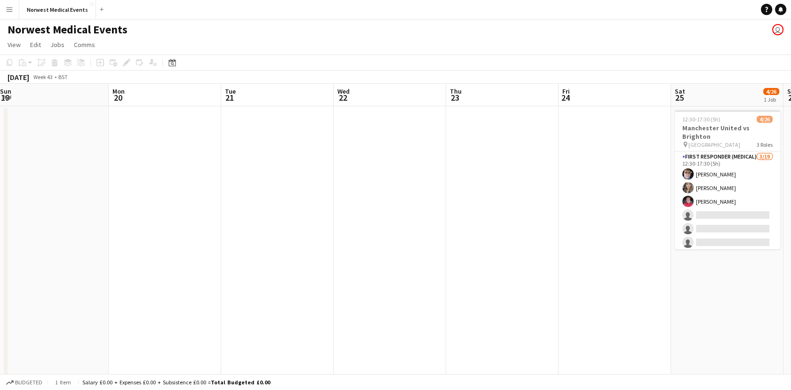
drag, startPoint x: 721, startPoint y: 266, endPoint x: 239, endPoint y: 247, distance: 482.5
click at [239, 247] on app-calendar-viewport "Fri 17 Sat 18 12/12 1 Job Sun 19 Mon 20 Tue 21 Wed 22 Thu 23 Fri 24 Sat 25 4/26…" at bounding box center [395, 341] width 791 height 514
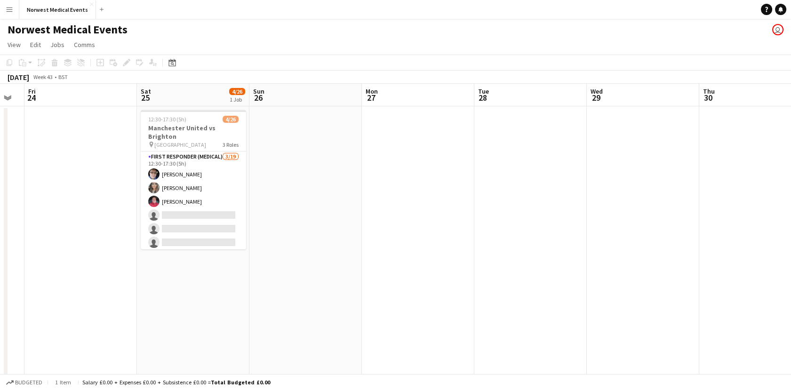
drag, startPoint x: 177, startPoint y: 203, endPoint x: 119, endPoint y: 203, distance: 58.8
click at [119, 204] on app-calendar-viewport "Mon 20 Tue 21 Wed 22 Thu 23 Fri 24 Sat 25 4/26 1 Job Sun 26 Mon 27 Tue 28 Wed 2…" at bounding box center [395, 341] width 791 height 514
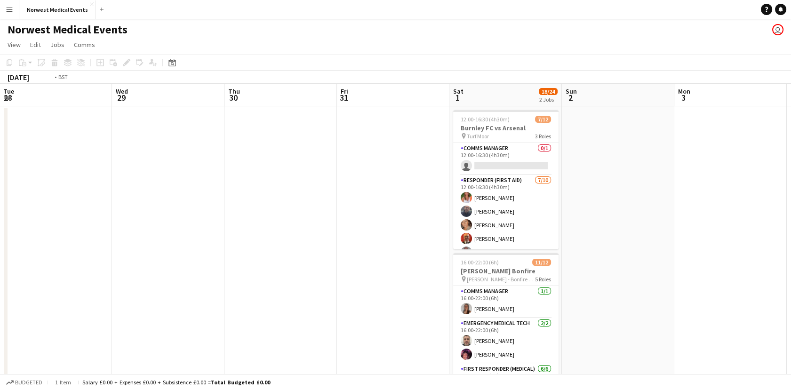
drag, startPoint x: 543, startPoint y: 250, endPoint x: 290, endPoint y: 176, distance: 264.2
click at [292, 177] on app-calendar-viewport "Fri 24 Sat 25 4/26 1 Job Sun 26 Mon 27 Tue 28 Wed 29 Thu 30 Fri 31 Sat 1 18/24 …" at bounding box center [395, 341] width 791 height 514
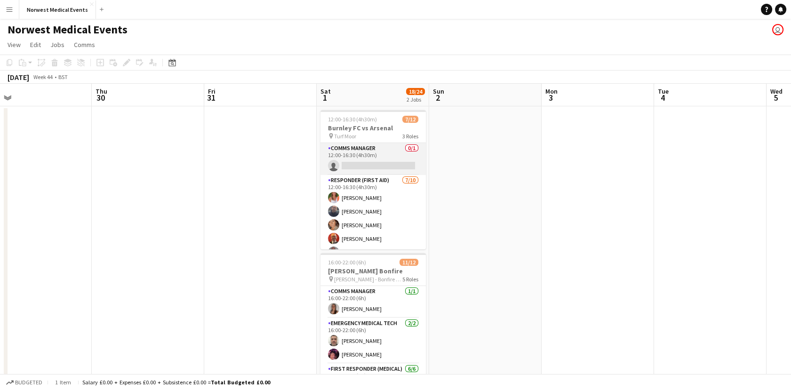
click at [382, 165] on app-card-role "Comms Manager 0/1 12:00-16:30 (4h30m) single-neutral-actions" at bounding box center [372, 159] width 105 height 32
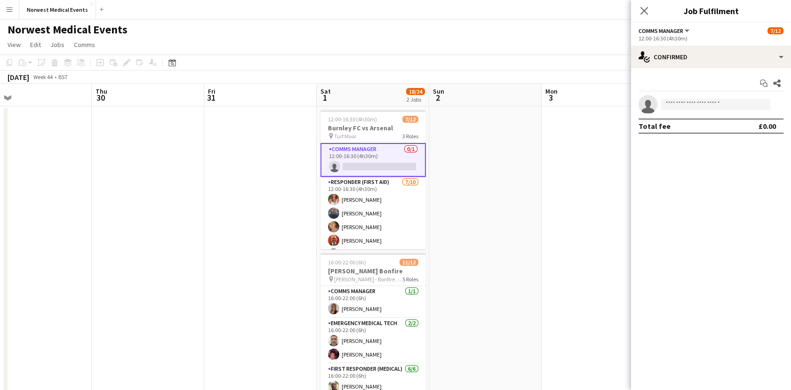
click at [654, 68] on div "Start chat Share single-neutral-actions Total fee £0.00" at bounding box center [711, 104] width 160 height 73
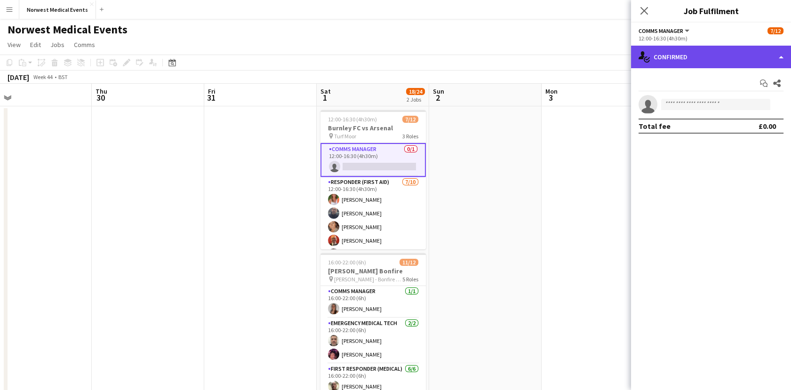
click at [661, 48] on div "single-neutral-actions-check-2 Confirmed" at bounding box center [711, 57] width 160 height 23
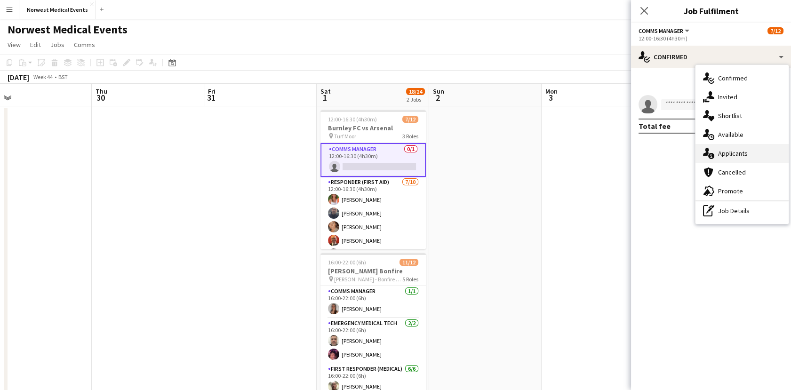
click at [727, 157] on div "single-neutral-actions-information Applicants" at bounding box center [741, 153] width 93 height 19
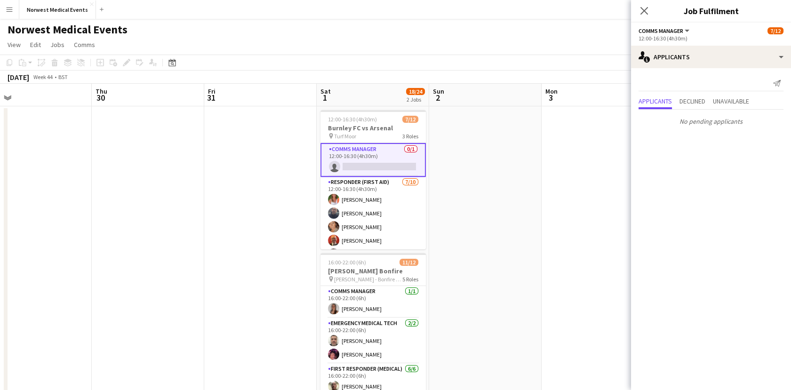
click at [651, 18] on div "Close pop-in" at bounding box center [644, 11] width 26 height 22
click at [641, 10] on icon "Close pop-in" at bounding box center [644, 11] width 8 height 8
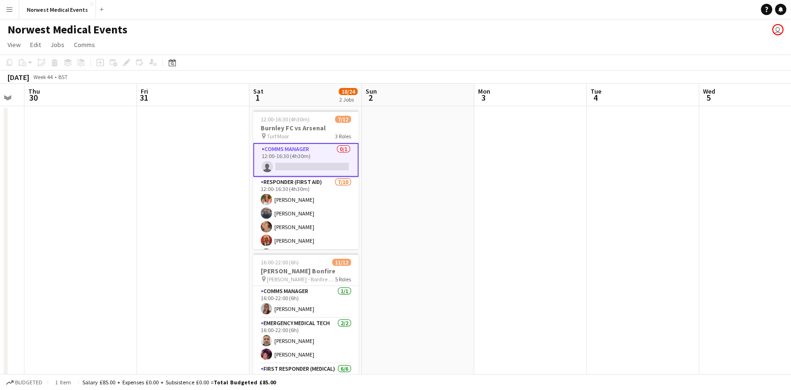
drag, startPoint x: 541, startPoint y: 117, endPoint x: 217, endPoint y: 188, distance: 331.9
click at [217, 188] on app-calendar-viewport "Sun 26 Mon 27 Tue 28 Wed 29 Thu 30 Fri 31 Sat 1 18/24 2 Jobs Sun 2 Mon 3 Tue 4 …" at bounding box center [395, 341] width 791 height 514
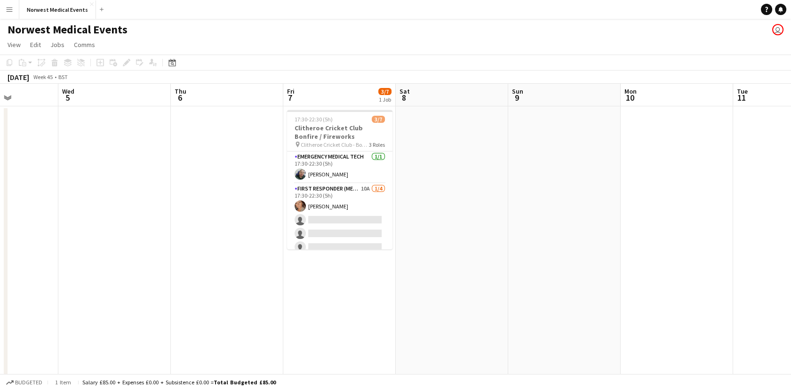
drag, startPoint x: 489, startPoint y: 297, endPoint x: 264, endPoint y: 243, distance: 230.9
click at [264, 243] on app-calendar-viewport "Sat 1 18/24 2 Jobs Sun 2 Mon 3 Tue 4 Wed 5 Thu 6 Fri 7 3/7 1 Job Sat 8 Sun 9 Mo…" at bounding box center [395, 341] width 791 height 514
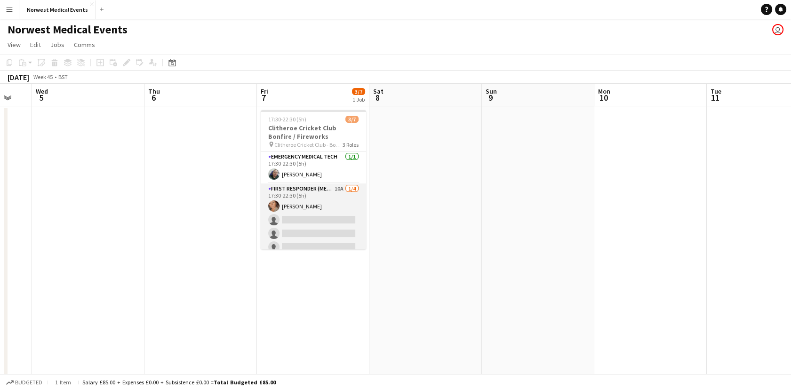
click at [315, 215] on app-card-role "First Responder (Medical) 10A [DATE] 17:30-22:30 (5h) [PERSON_NAME] single-neut…" at bounding box center [313, 219] width 105 height 73
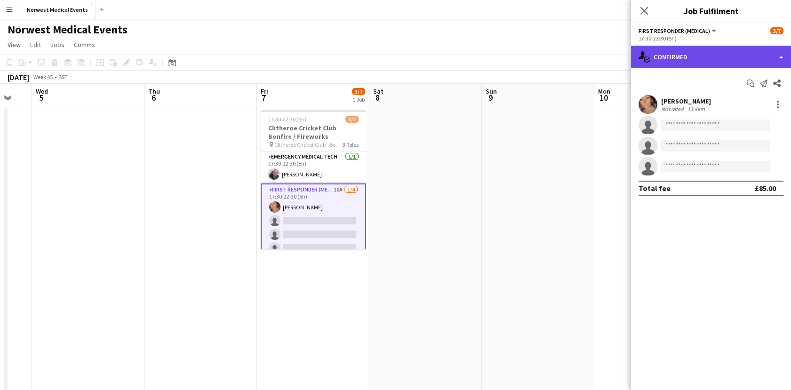
click at [675, 59] on div "single-neutral-actions-check-2 Confirmed" at bounding box center [711, 57] width 160 height 23
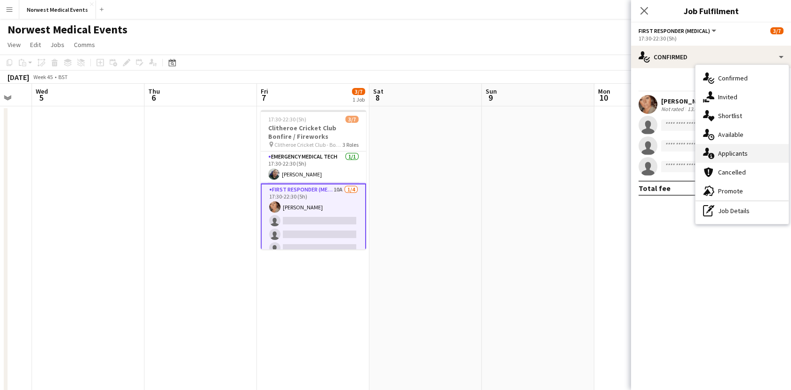
click at [721, 158] on div "single-neutral-actions-information Applicants" at bounding box center [741, 153] width 93 height 19
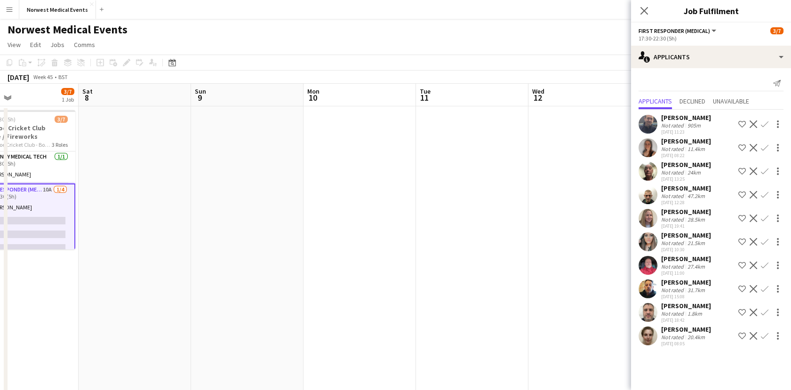
drag, startPoint x: 556, startPoint y: 209, endPoint x: 266, endPoint y: 152, distance: 296.2
click at [266, 152] on app-calendar-viewport "Wed 5 Thu 6 Fri 7 3/7 1 Job Sat 8 Sun 9 Mon 10 Tue 11 Wed 12 Thu 13 Fri 14 Sat …" at bounding box center [395, 341] width 791 height 514
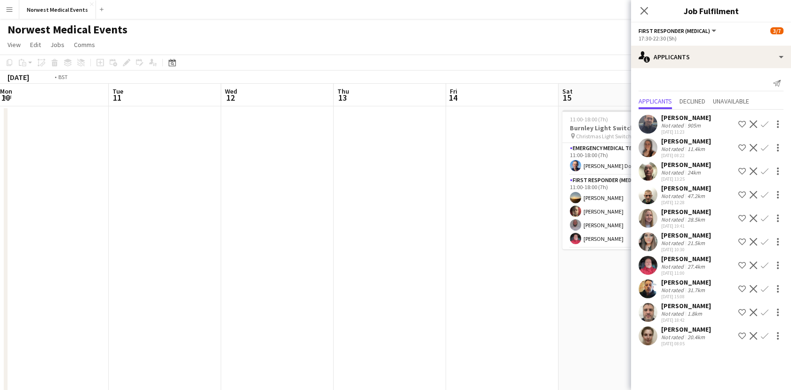
drag, startPoint x: 203, startPoint y: 195, endPoint x: 264, endPoint y: 183, distance: 62.5
click at [173, 194] on app-calendar-viewport "Fri 7 3/7 1 Job Sat 8 Sun 9 Mon 10 Tue 11 Wed 12 Thu 13 Fri 14 Sat 15 6/6 1 Job…" at bounding box center [395, 341] width 791 height 514
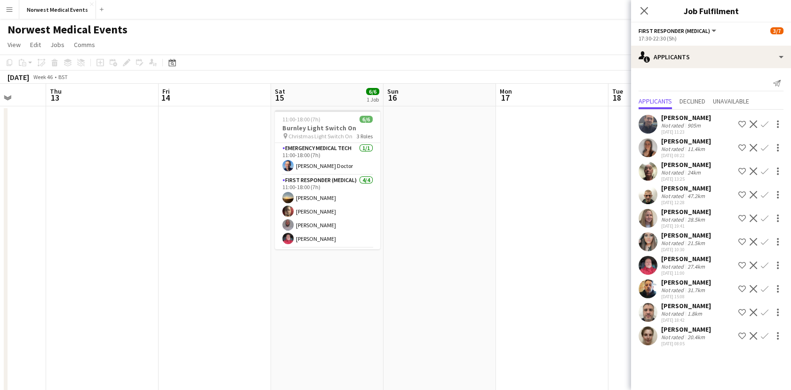
scroll to position [0, 450]
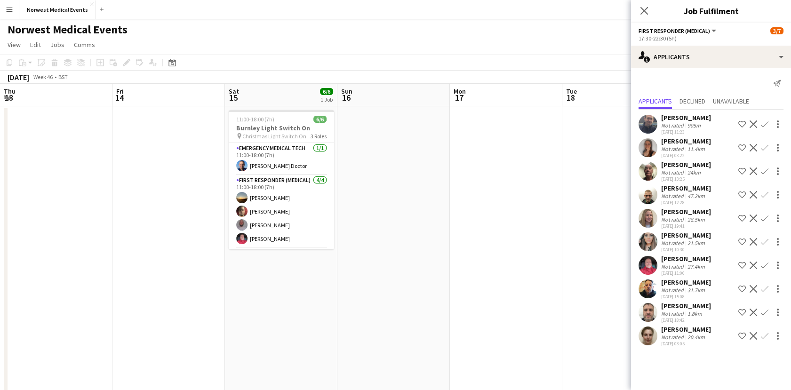
drag, startPoint x: 338, startPoint y: 246, endPoint x: 147, endPoint y: 231, distance: 191.5
click at [147, 231] on app-calendar-viewport "Sun 9 Mon 10 Tue 11 Wed 12 Thu 13 Fri 14 Sat 15 6/6 1 Job Sun 16 Mon 17 Tue 18 …" at bounding box center [395, 341] width 791 height 514
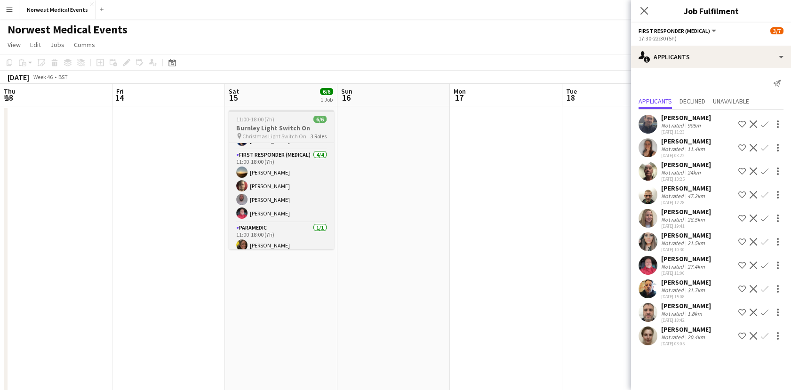
scroll to position [26, 0]
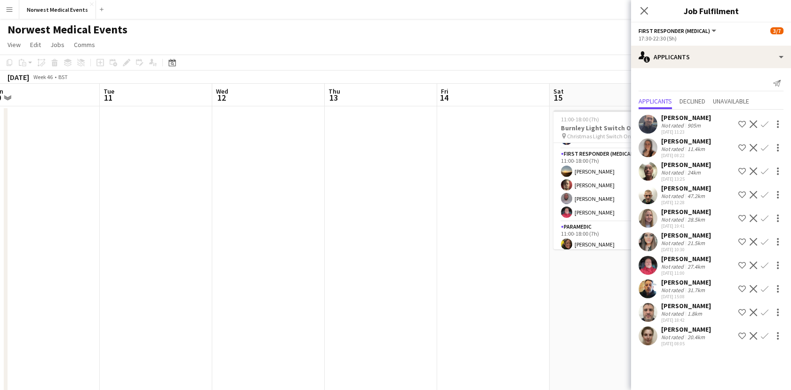
drag, startPoint x: 116, startPoint y: 223, endPoint x: 448, endPoint y: 276, distance: 335.8
click at [448, 276] on app-calendar-viewport "Sat 8 Sun 9 Mon 10 Tue 11 Wed 12 Thu 13 Fri 14 Sat 15 6/6 1 Job Sun 16 Mon 17 T…" at bounding box center [395, 341] width 791 height 514
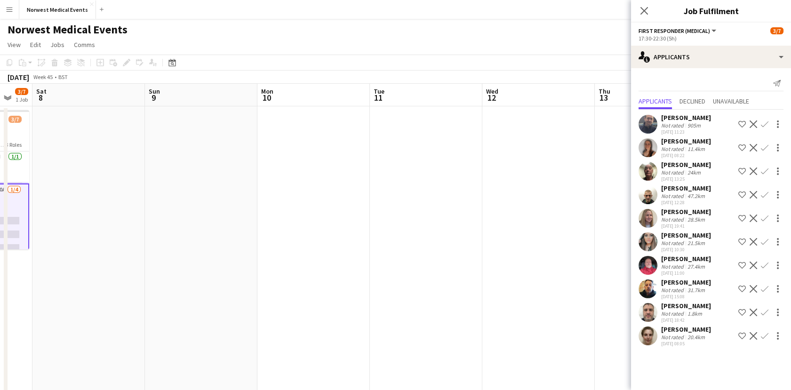
drag, startPoint x: 175, startPoint y: 246, endPoint x: 212, endPoint y: 246, distance: 37.2
click at [212, 246] on app-calendar-viewport "Wed 5 Thu 6 Fri 7 3/7 1 Job Sat 8 Sun 9 Mon 10 Tue 11 Wed 12 Thu 13 Fri 14 Sat …" at bounding box center [395, 341] width 791 height 514
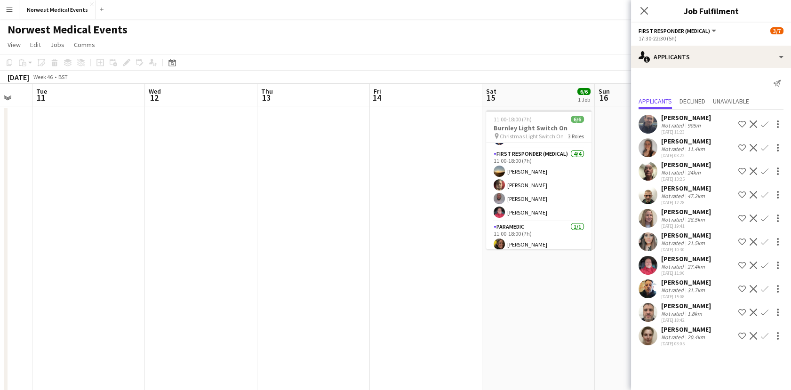
drag, startPoint x: 513, startPoint y: 273, endPoint x: 222, endPoint y: 254, distance: 291.8
click at [222, 255] on app-calendar-viewport "Fri 7 3/7 1 Job Sat 8 Sun 9 Mon 10 Tue 11 Wed 12 Thu 13 Fri 14 Sat 15 6/6 1 Job…" at bounding box center [395, 341] width 791 height 514
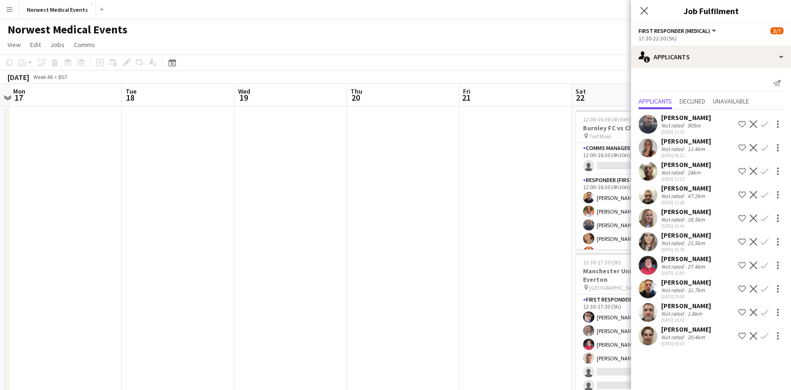
drag, startPoint x: 532, startPoint y: 284, endPoint x: 55, endPoint y: 190, distance: 485.7
click at [55, 190] on app-calendar-viewport "Thu 13 Fri 14 Sat 15 6/6 1 Job Sun 16 Mon 17 Tue 18 Wed 19 Thu 20 Fri 21 Sat 22…" at bounding box center [395, 341] width 791 height 514
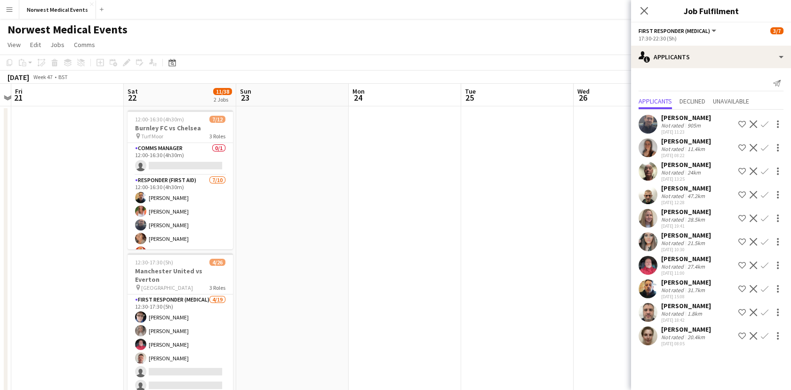
scroll to position [0, 278]
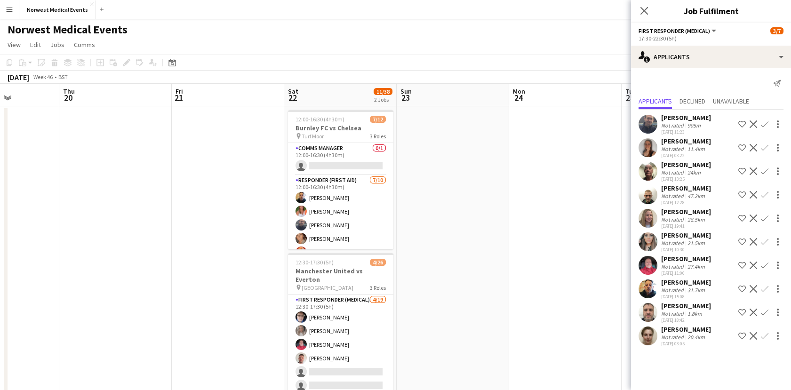
drag, startPoint x: 412, startPoint y: 217, endPoint x: 128, endPoint y: 212, distance: 284.2
click at [128, 212] on app-calendar-viewport "Mon 17 Tue 18 Wed 19 Thu 20 Fri 21 Sat 22 11/38 2 Jobs Sun 23 Mon 24 Tue 25 Wed…" at bounding box center [395, 341] width 791 height 514
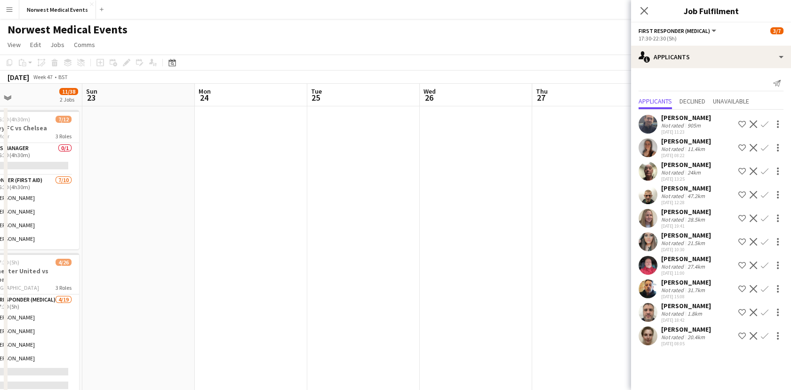
drag, startPoint x: 500, startPoint y: 296, endPoint x: 170, endPoint y: 281, distance: 330.1
click at [170, 281] on app-calendar-viewport "Wed 19 Thu 20 Fri 21 Sat 22 11/38 2 Jobs Sun 23 Mon 24 Tue 25 Wed 26 Thu 27 Fri…" at bounding box center [395, 341] width 791 height 514
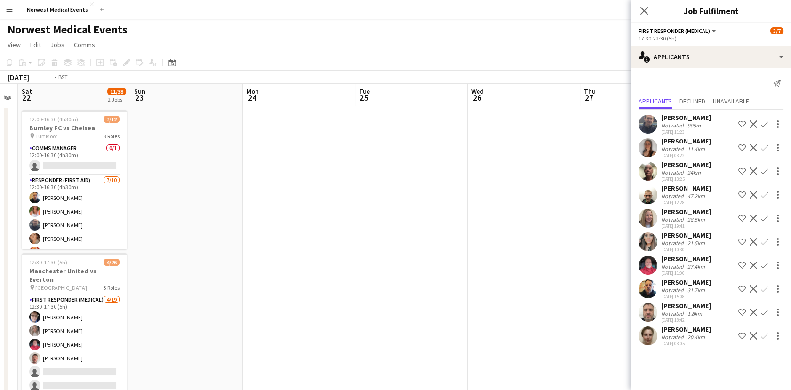
drag, startPoint x: 553, startPoint y: 250, endPoint x: 242, endPoint y: 216, distance: 312.7
click at [244, 216] on app-calendar-viewport "Wed 19 Thu 20 Fri 21 Sat 22 11/38 2 Jobs Sun 23 Mon 24 Tue 25 Wed 26 Thu 27 Fri…" at bounding box center [395, 341] width 791 height 514
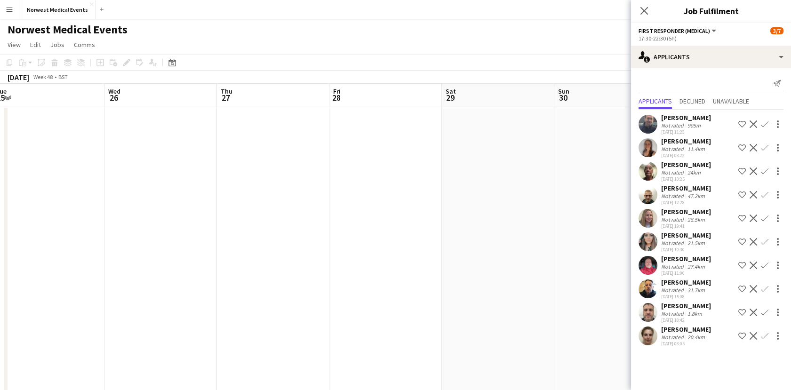
drag, startPoint x: 460, startPoint y: 225, endPoint x: 237, endPoint y: 212, distance: 224.3
click at [237, 212] on app-calendar-viewport "Sat 22 11/38 2 Jobs Sun 23 Mon 24 Tue 25 Wed 26 Thu 27 Fri 28 Sat 29 Sun 30 Mon…" at bounding box center [395, 341] width 791 height 514
drag, startPoint x: 476, startPoint y: 244, endPoint x: 625, endPoint y: 232, distance: 149.1
click at [671, 235] on body "Menu Boards Boards Boards All jobs Status Workforce Workforce My Workforce Recr…" at bounding box center [395, 306] width 791 height 613
drag, startPoint x: 323, startPoint y: 190, endPoint x: 692, endPoint y: 219, distance: 370.4
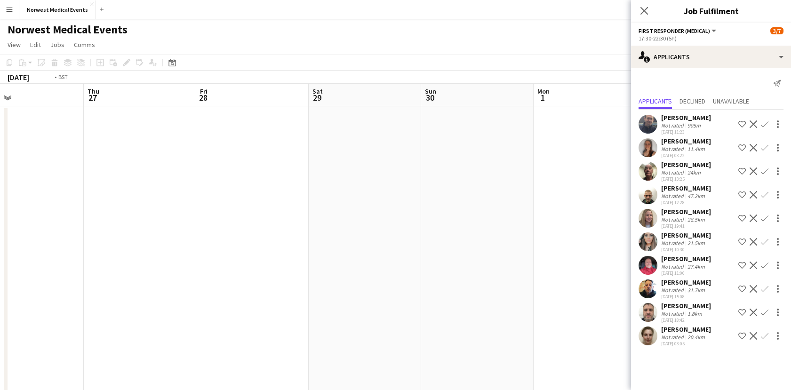
click at [692, 219] on body "Menu Boards Boards Boards All jobs Status Workforce Workforce My Workforce Recr…" at bounding box center [395, 306] width 791 height 613
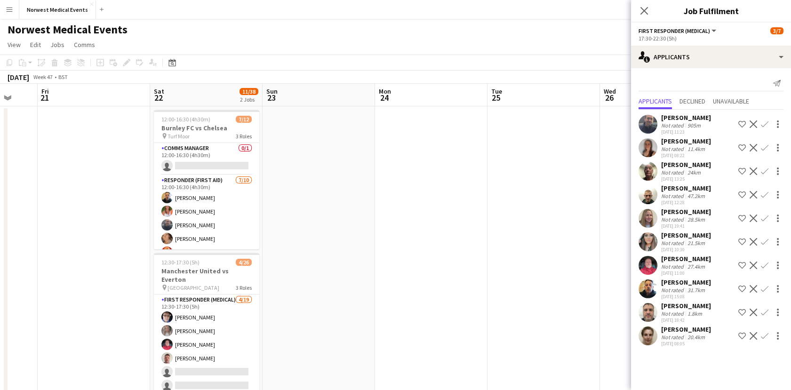
drag, startPoint x: 346, startPoint y: 209, endPoint x: 613, endPoint y: 205, distance: 267.7
click at [613, 205] on app-calendar-viewport "Tue 18 Wed 19 Thu 20 Fri 21 Sat 22 11/38 2 Jobs Sun 23 Mon 24 Tue 25 Wed 26 Thu…" at bounding box center [395, 341] width 791 height 514
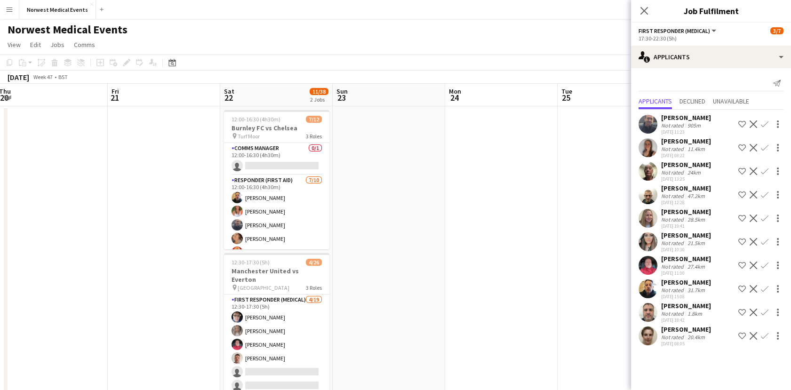
scroll to position [0, 214]
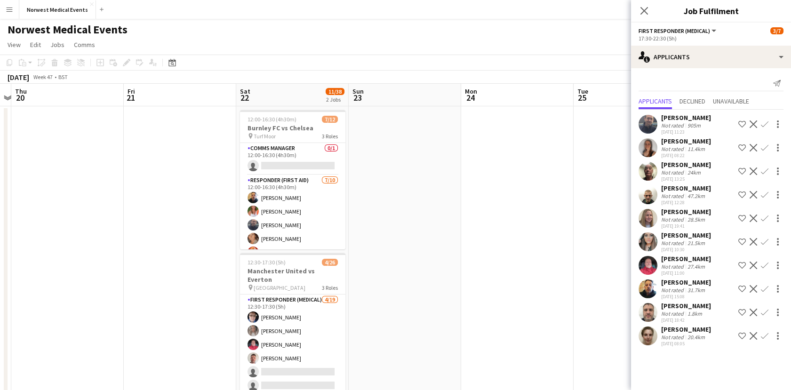
click at [428, 222] on app-calendar-viewport "Tue 18 Wed 19 Thu 20 Fri 21 Sat 22 11/38 2 Jobs Sun 23 Mon 24 Tue 25 Wed 26 Thu…" at bounding box center [395, 341] width 791 height 514
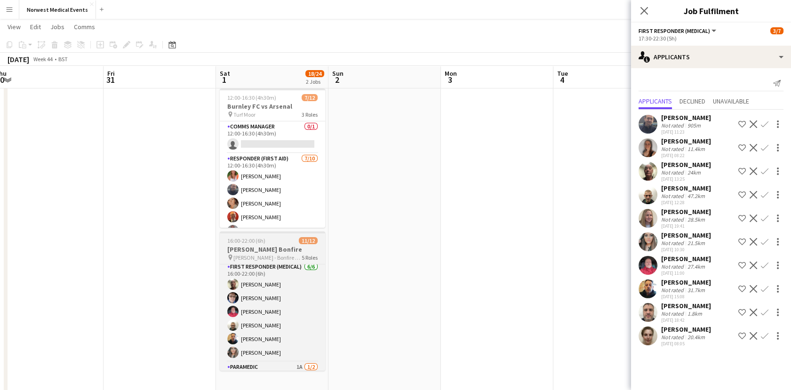
scroll to position [81, 0]
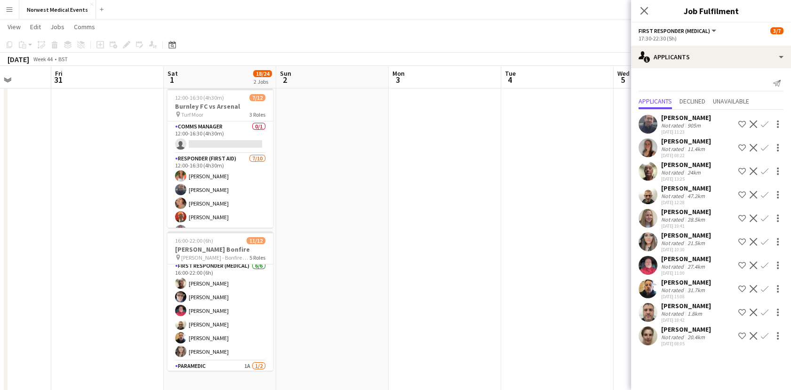
drag, startPoint x: 536, startPoint y: 350, endPoint x: 268, endPoint y: 323, distance: 269.4
click at [268, 323] on app-calendar-viewport "Tue 28 Wed 29 Thu 30 Fri 31 Sat 1 18/24 2 Jobs Sun 2 Mon 3 Tue 4 Wed 5 Thu 6 Fr…" at bounding box center [395, 296] width 791 height 560
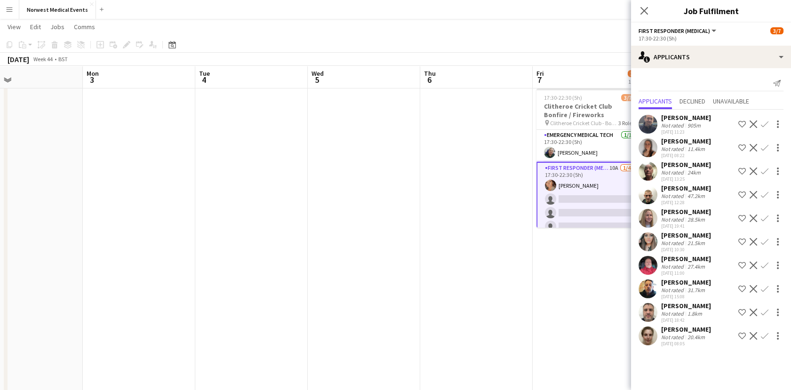
drag, startPoint x: 560, startPoint y: 349, endPoint x: 544, endPoint y: 316, distance: 36.8
click at [544, 316] on app-calendar-viewport "Fri 31 Sat 1 18/24 2 Jobs Sun 2 Mon 3 Tue 4 Wed 5 Thu 6 Fri 7 3/7 1 Job Sat 8 S…" at bounding box center [395, 296] width 791 height 560
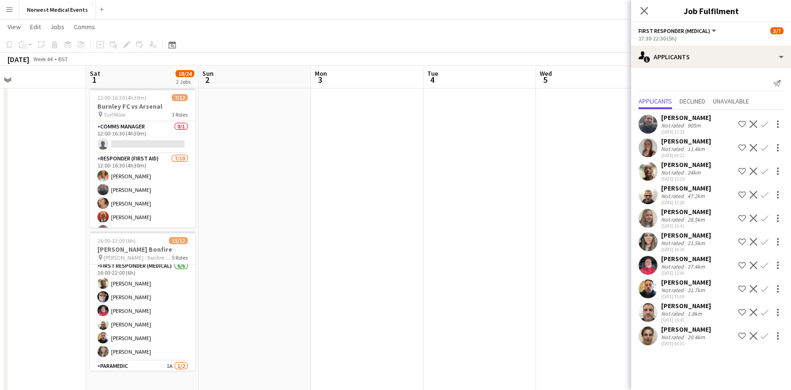
scroll to position [0, 191]
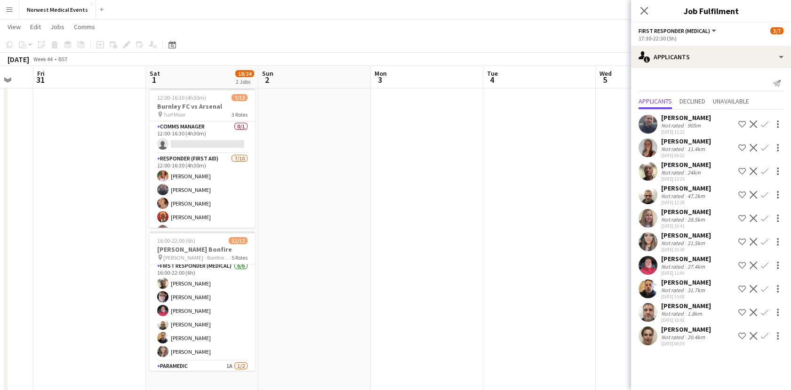
drag, startPoint x: 258, startPoint y: 292, endPoint x: 509, endPoint y: 311, distance: 252.0
click at [509, 311] on app-calendar-viewport "Wed 29 Thu 30 Fri 31 Sat 1 18/24 2 Jobs Sun 2 Mon 3 Tue 4 Wed 5 Thu 6 Fri 7 3/7…" at bounding box center [395, 296] width 791 height 560
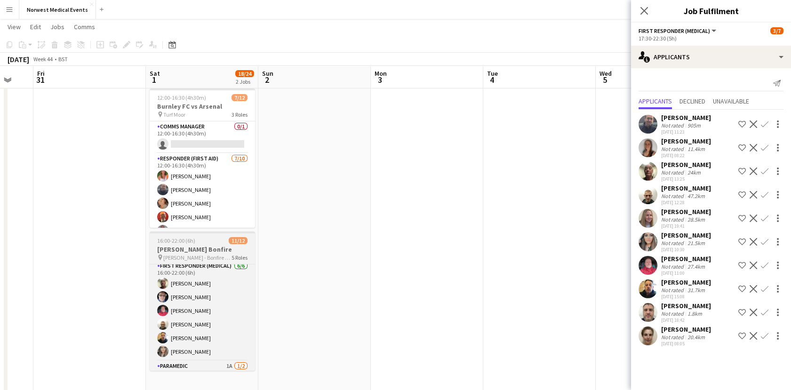
scroll to position [149, 0]
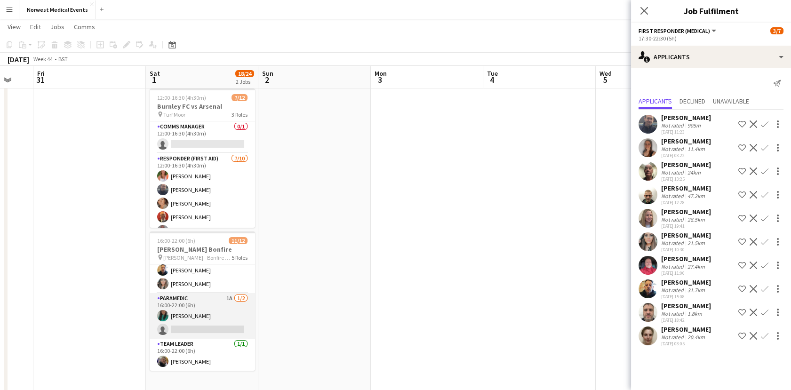
click at [204, 324] on app-card-role "Paramedic 1A [DATE] 16:00-22:00 (6h) [PERSON_NAME] single-neutral-actions" at bounding box center [202, 316] width 105 height 46
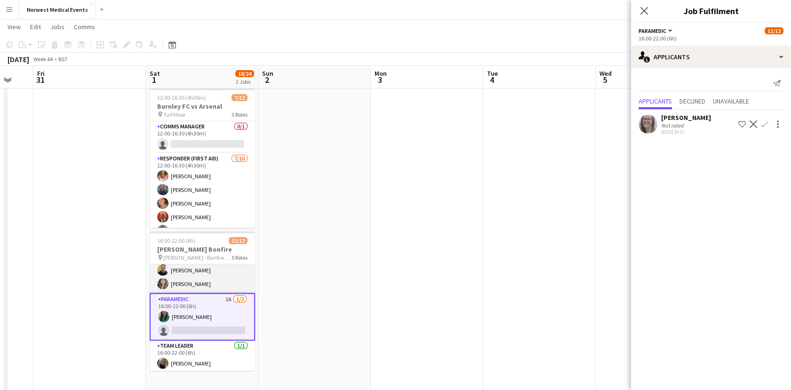
click at [213, 267] on app-card-role "First Responder (Medical) [DATE] 16:00-22:00 (6h) [PERSON_NAME] [PERSON_NAME] […" at bounding box center [202, 243] width 105 height 100
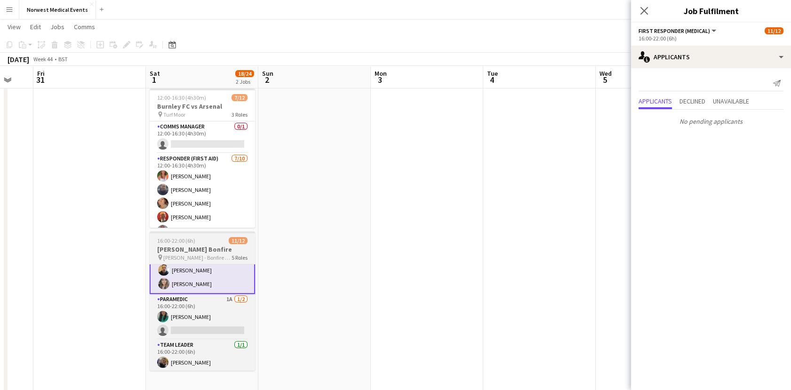
scroll to position [57, 0]
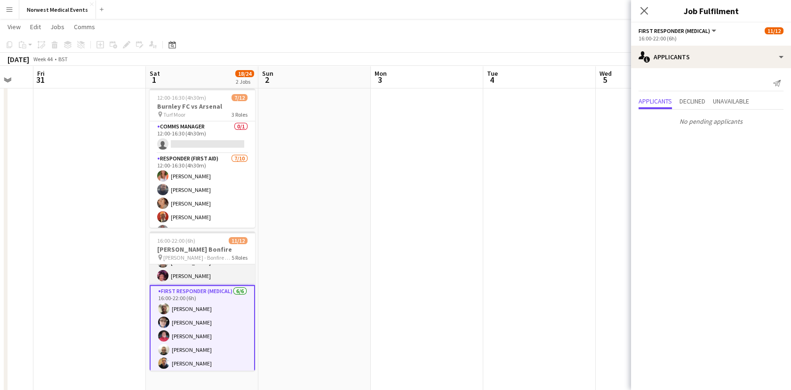
click at [215, 274] on app-card-role "Emergency Medical Tech [DATE] 16:00-22:00 (6h) [PERSON_NAME] [PERSON_NAME]" at bounding box center [202, 262] width 105 height 46
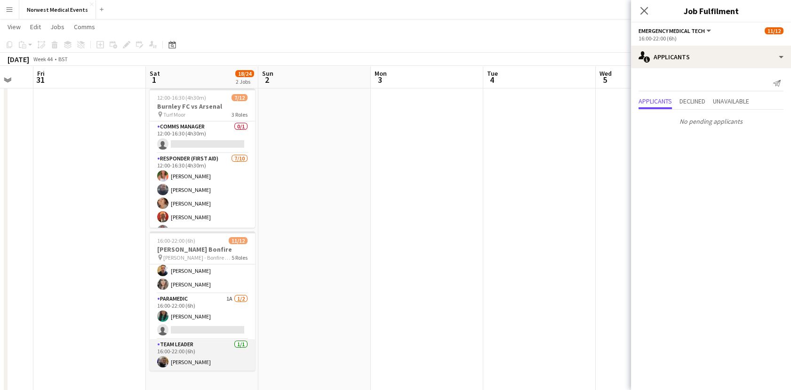
scroll to position [0, 192]
click at [214, 345] on app-card-role "Team Leader [DATE] 16:00-22:00 (6h) [PERSON_NAME]" at bounding box center [201, 355] width 105 height 32
click at [214, 345] on app-card-role "Team Leader [DATE] 16:00-22:00 (6h) [PERSON_NAME]" at bounding box center [201, 356] width 105 height 34
